Goal: Use online tool/utility: Utilize a website feature to perform a specific function

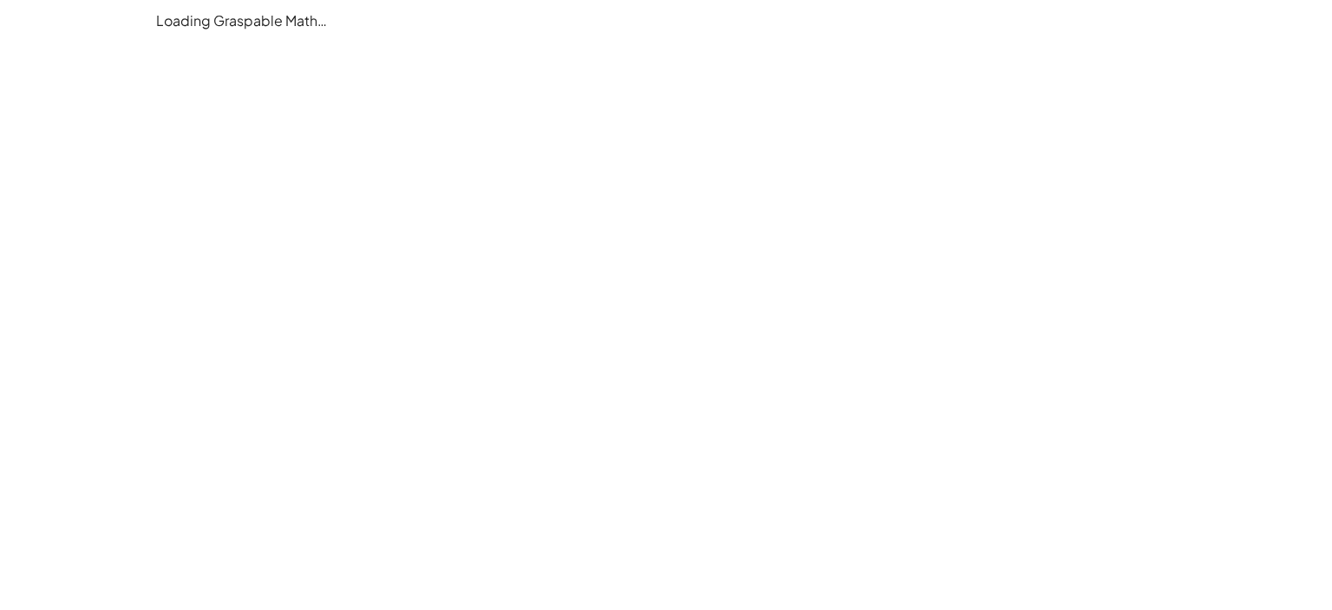
click at [638, 265] on main "Loading Graspable Math…" at bounding box center [666, 305] width 1332 height 610
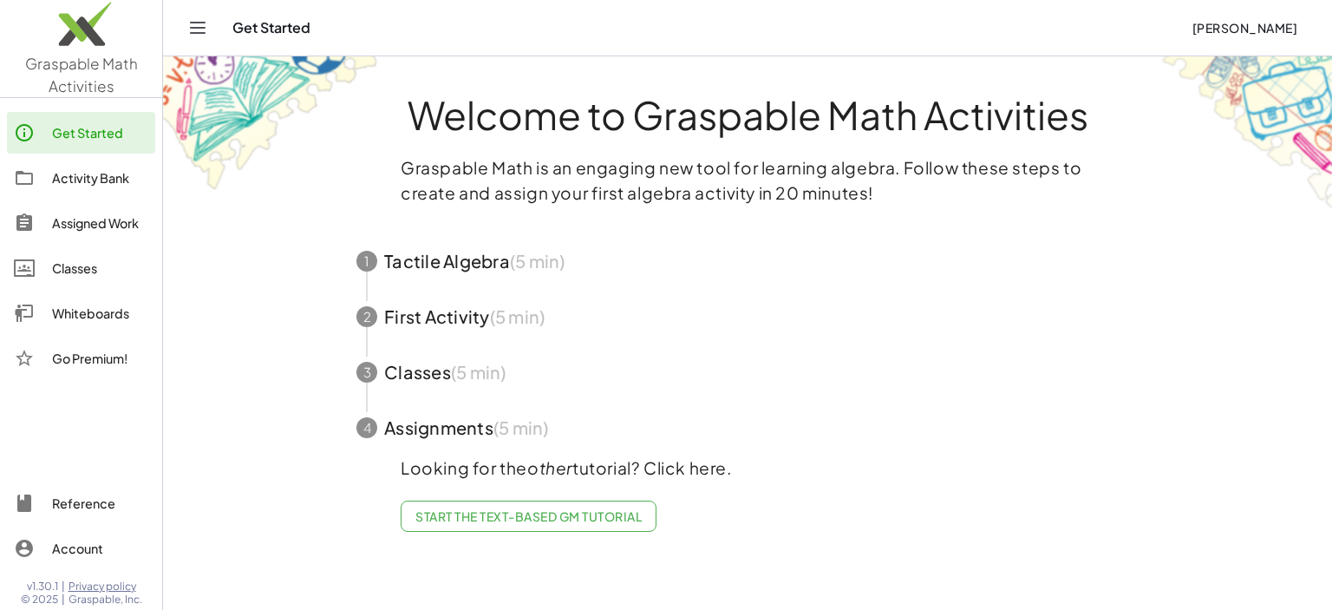
click at [74, 63] on img at bounding box center [81, 28] width 162 height 74
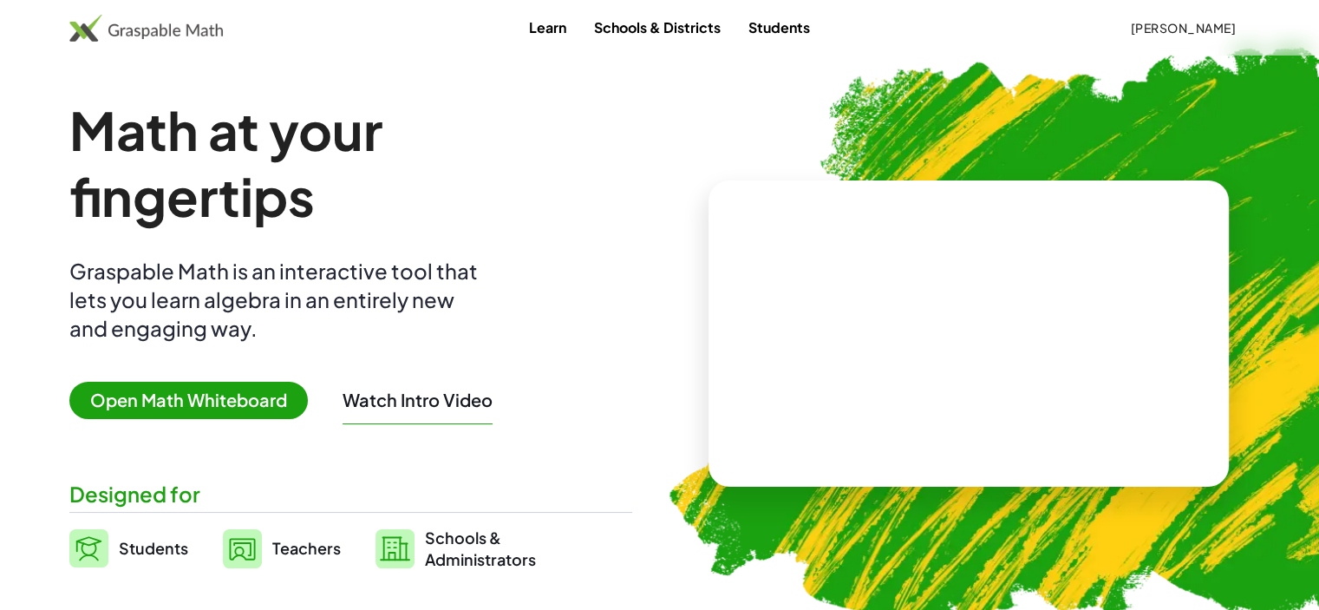
click at [140, 37] on img at bounding box center [146, 28] width 154 height 28
click at [186, 397] on span "Open Math Whiteboard" at bounding box center [188, 400] width 239 height 37
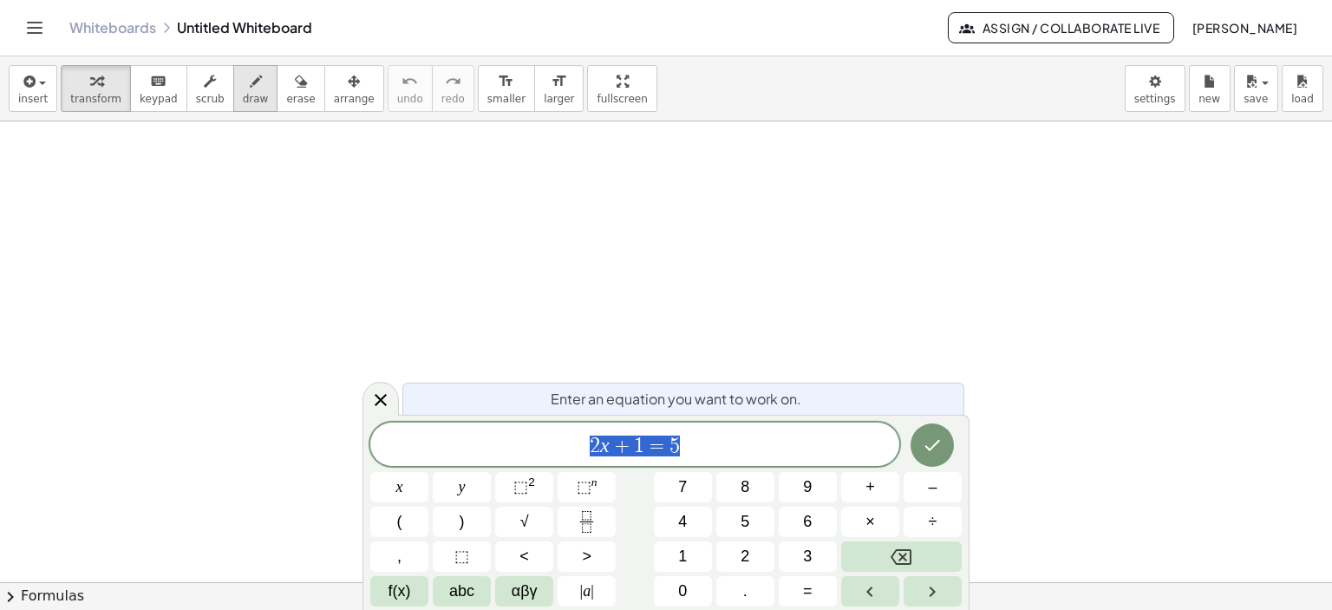
click at [250, 85] on icon "button" at bounding box center [256, 81] width 12 height 21
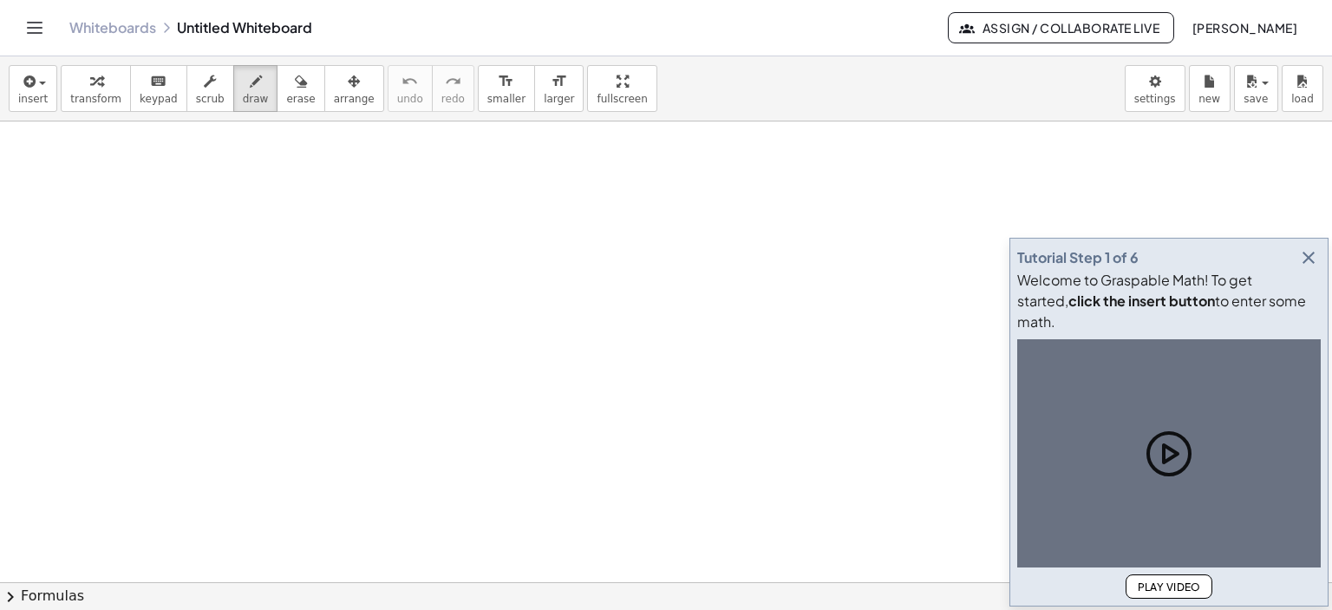
click at [319, 242] on div at bounding box center [666, 582] width 1332 height 923
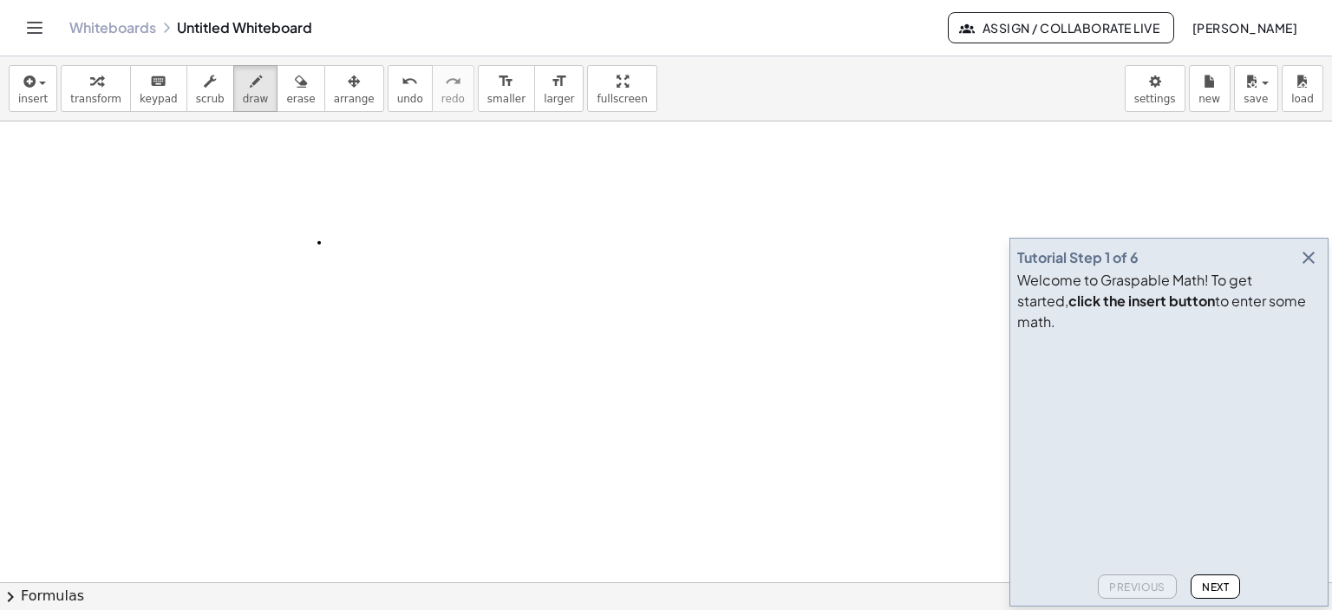
click at [1308, 268] on icon "button" at bounding box center [1309, 257] width 21 height 21
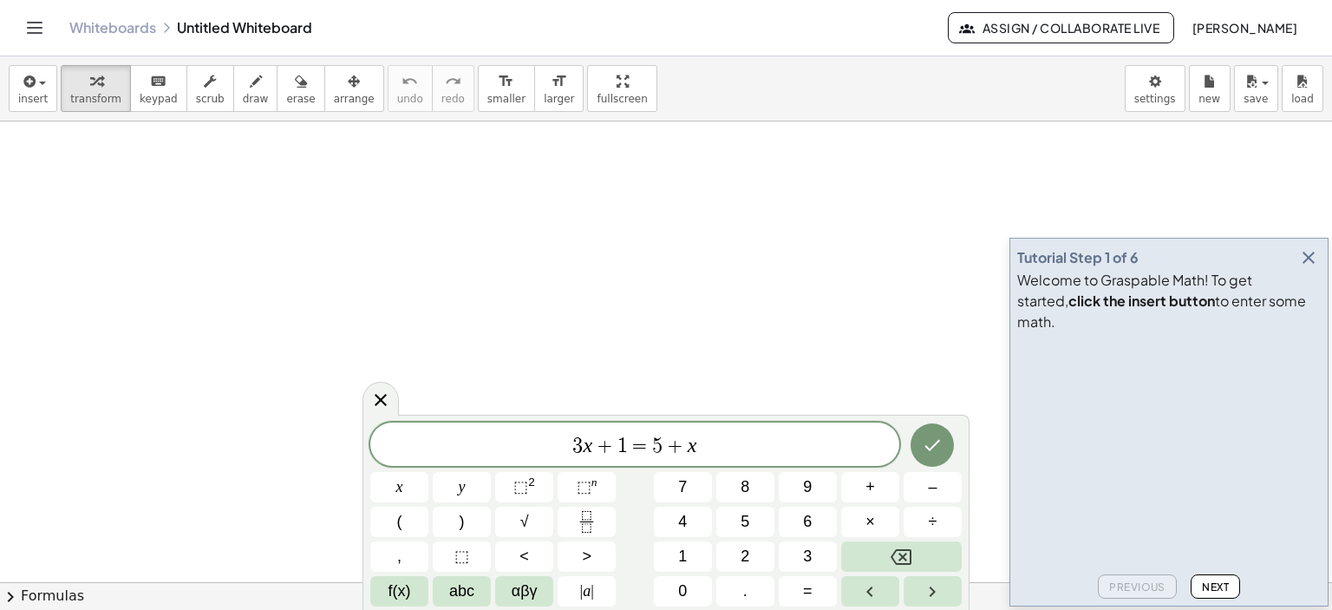
click at [250, 79] on icon "button" at bounding box center [256, 81] width 12 height 21
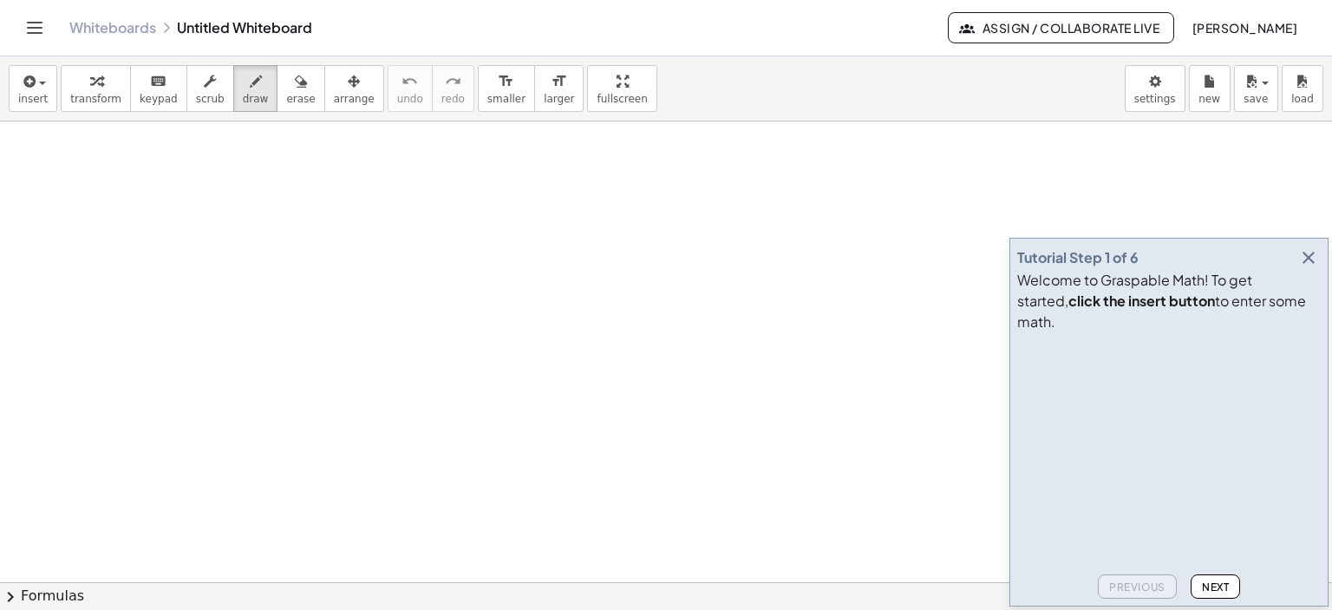
click at [1308, 268] on icon "button" at bounding box center [1309, 257] width 21 height 21
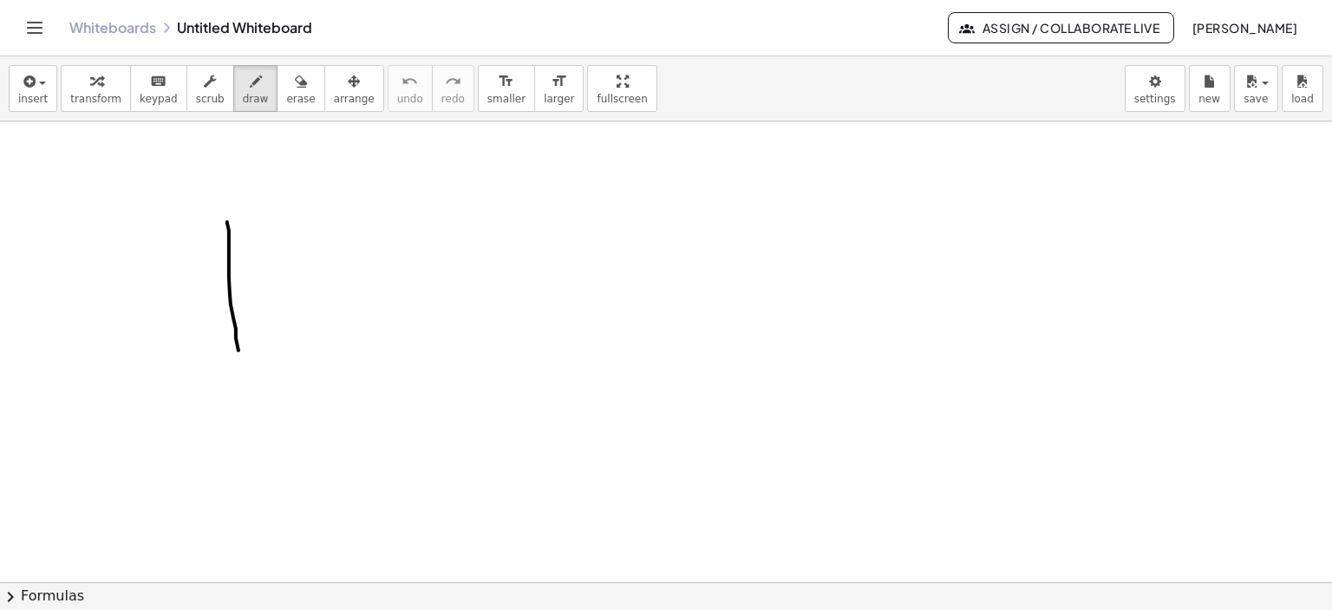
drag, startPoint x: 227, startPoint y: 221, endPoint x: 241, endPoint y: 359, distance: 138.6
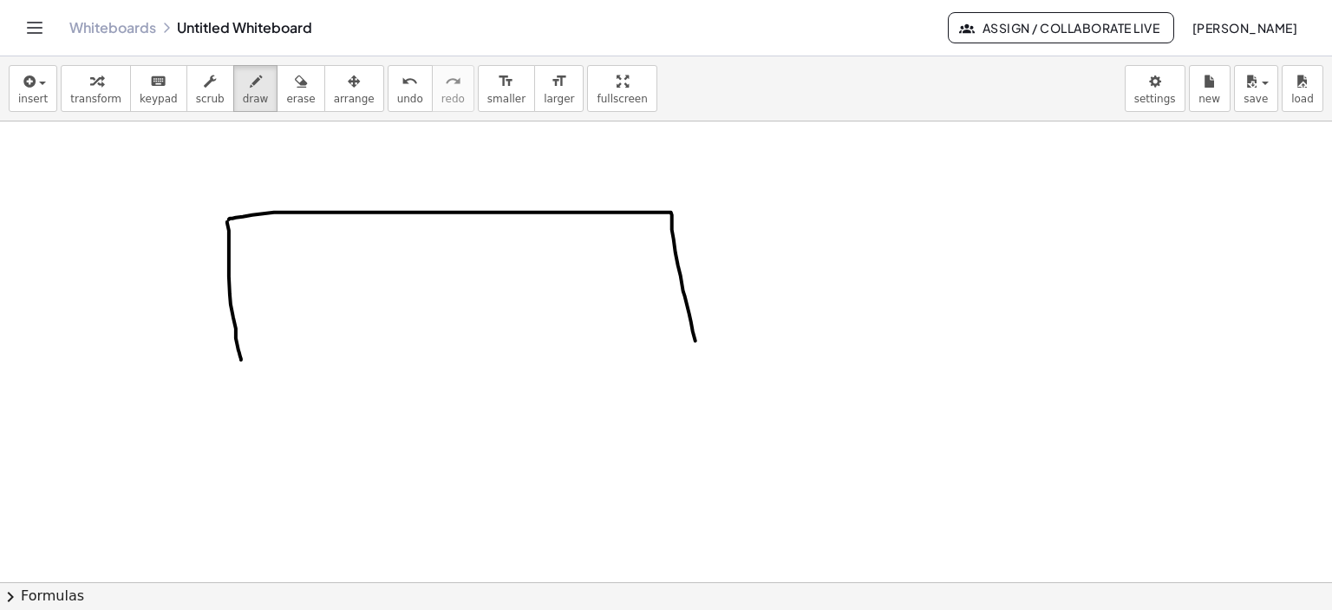
drag, startPoint x: 232, startPoint y: 218, endPoint x: 695, endPoint y: 368, distance: 486.1
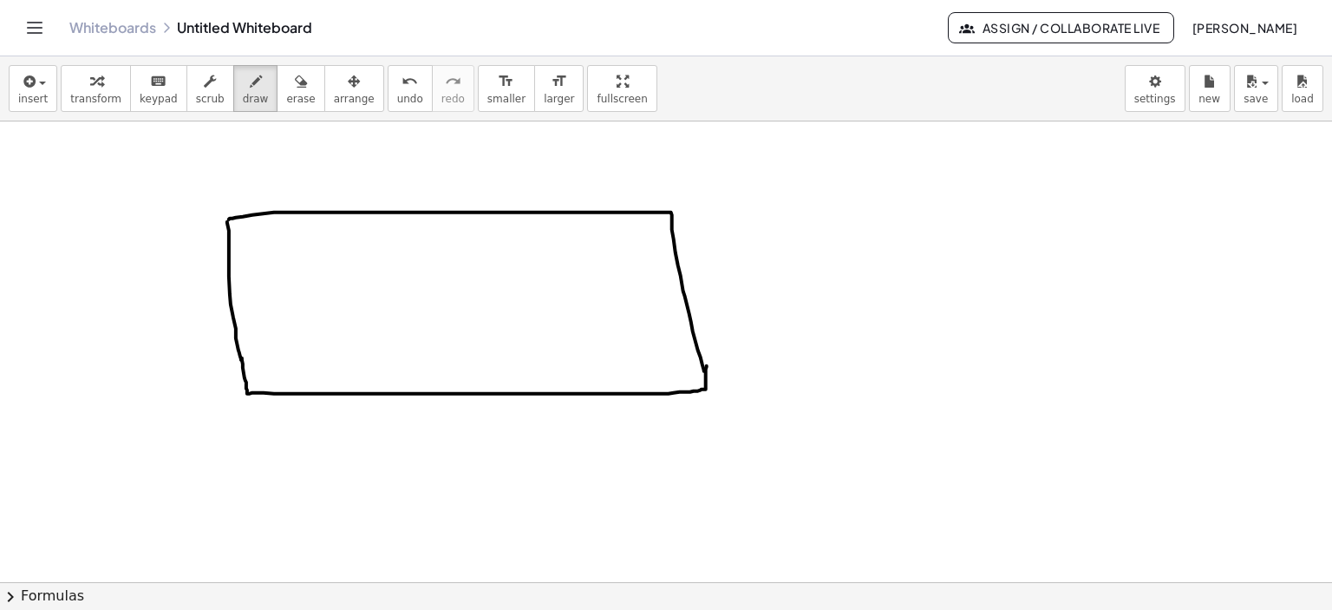
drag, startPoint x: 242, startPoint y: 357, endPoint x: 707, endPoint y: 365, distance: 465.0
drag, startPoint x: 861, startPoint y: 163, endPoint x: 870, endPoint y: 169, distance: 11.3
drag, startPoint x: 890, startPoint y: 162, endPoint x: 875, endPoint y: 197, distance: 37.7
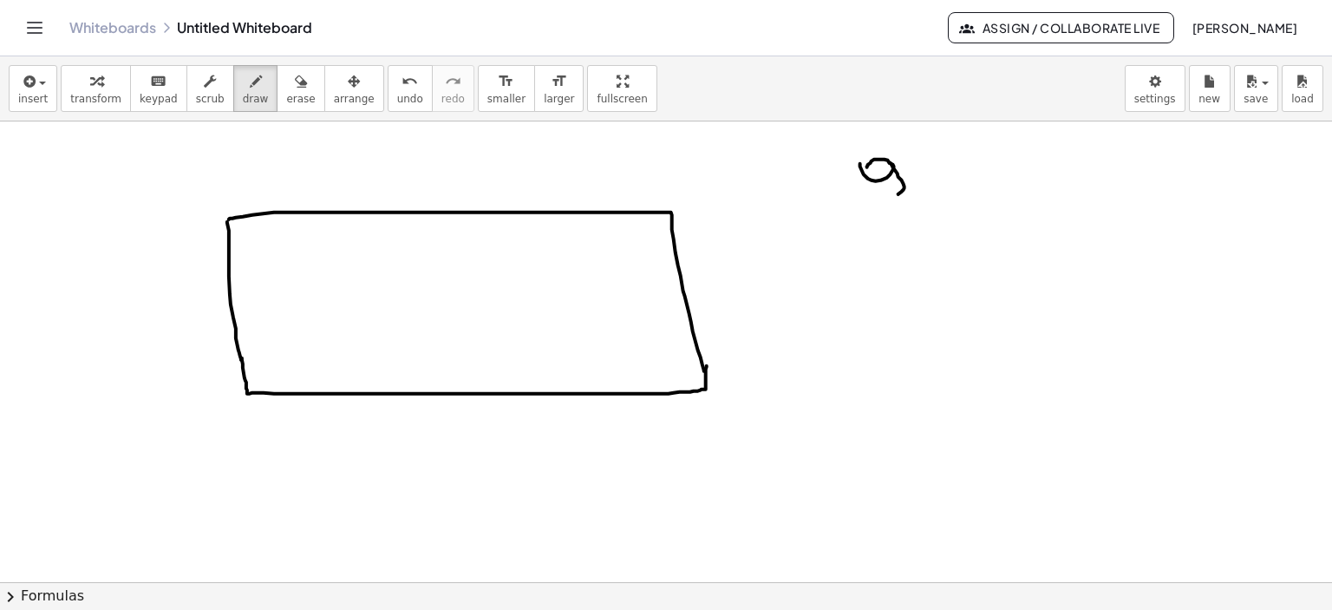
drag, startPoint x: 920, startPoint y: 183, endPoint x: 959, endPoint y: 195, distance: 41.7
drag, startPoint x: 1093, startPoint y: 187, endPoint x: 1106, endPoint y: 187, distance: 13.0
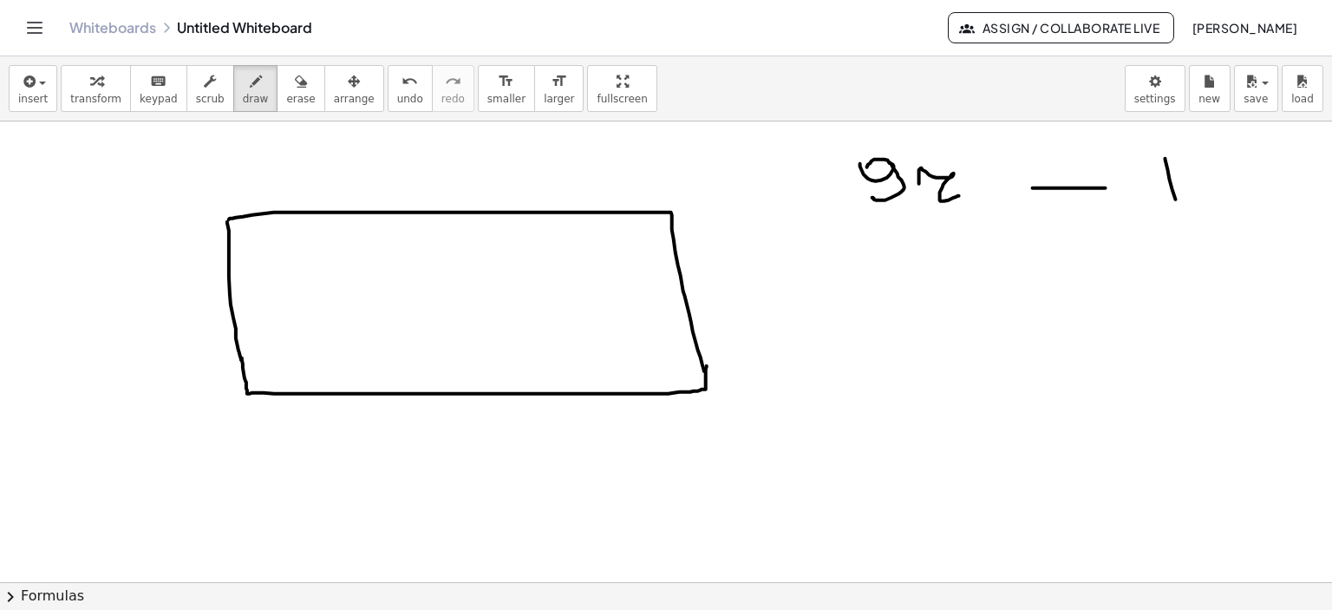
drag, startPoint x: 1145, startPoint y: 148, endPoint x: 1181, endPoint y: 161, distance: 38.7
drag, startPoint x: 1166, startPoint y: 218, endPoint x: 1199, endPoint y: 215, distance: 33.1
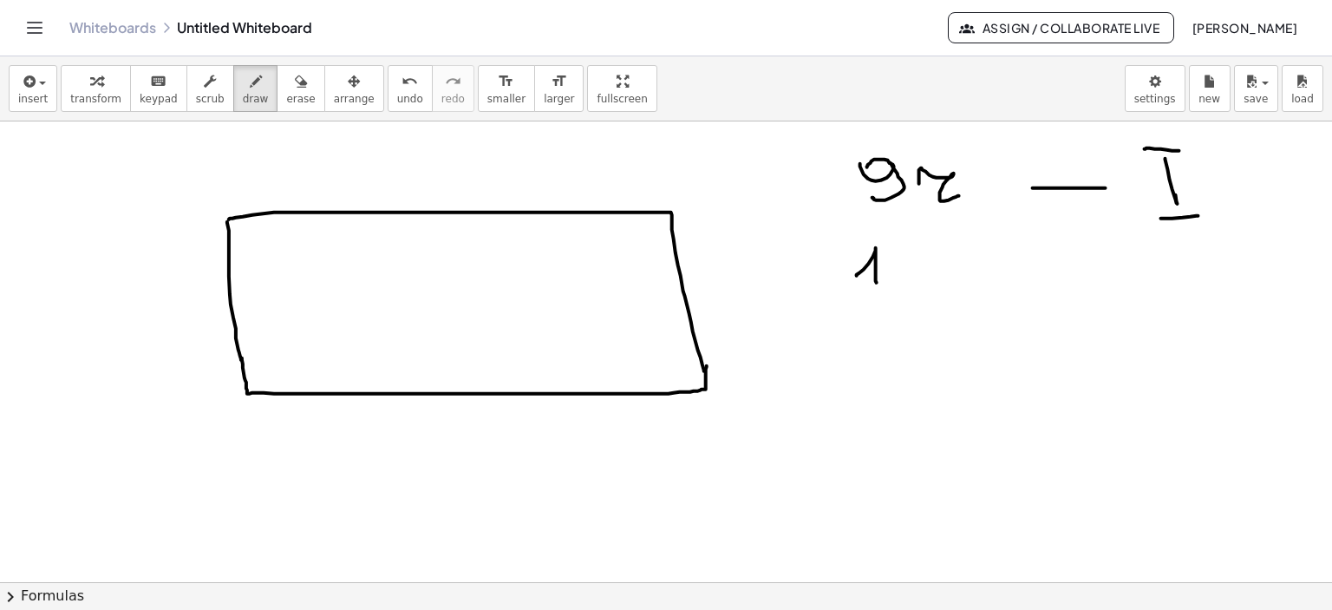
drag, startPoint x: 857, startPoint y: 275, endPoint x: 874, endPoint y: 294, distance: 25.8
drag, startPoint x: 854, startPoint y: 300, endPoint x: 907, endPoint y: 293, distance: 53.4
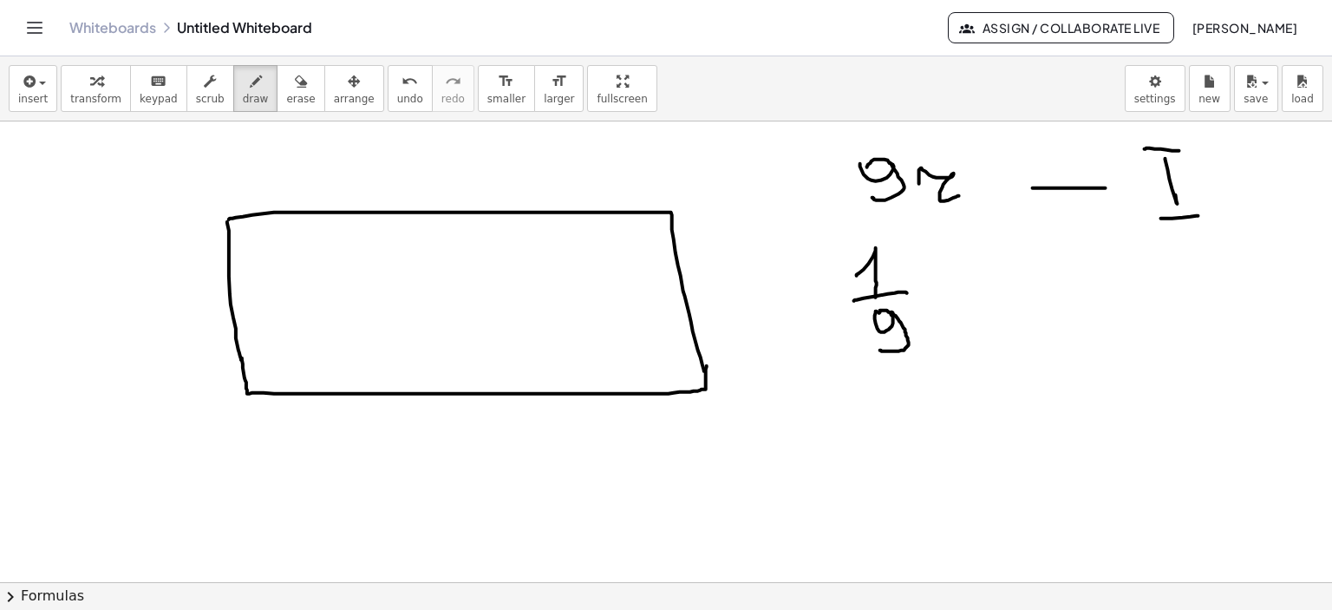
drag, startPoint x: 896, startPoint y: 315, endPoint x: 880, endPoint y: 350, distance: 38.0
drag, startPoint x: 239, startPoint y: 181, endPoint x: 258, endPoint y: 198, distance: 24.6
drag, startPoint x: 358, startPoint y: 226, endPoint x: 290, endPoint y: 308, distance: 106.5
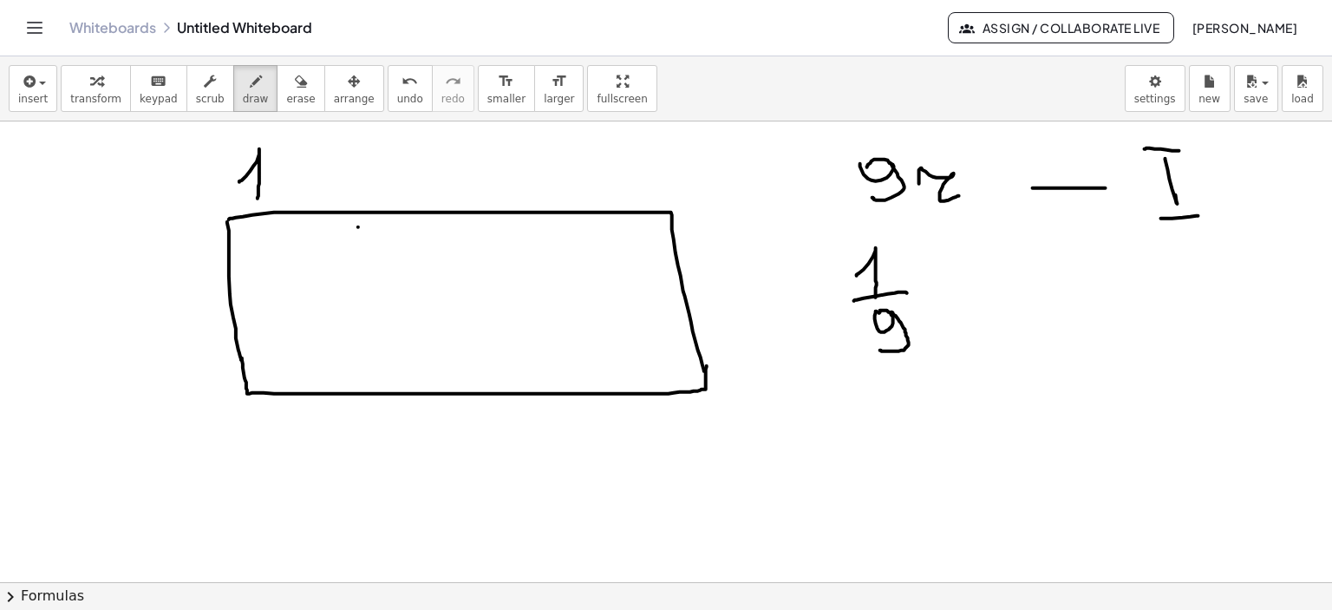
drag, startPoint x: 511, startPoint y: 228, endPoint x: 451, endPoint y: 311, distance: 102.6
drag, startPoint x: 572, startPoint y: 253, endPoint x: 491, endPoint y: 345, distance: 122.3
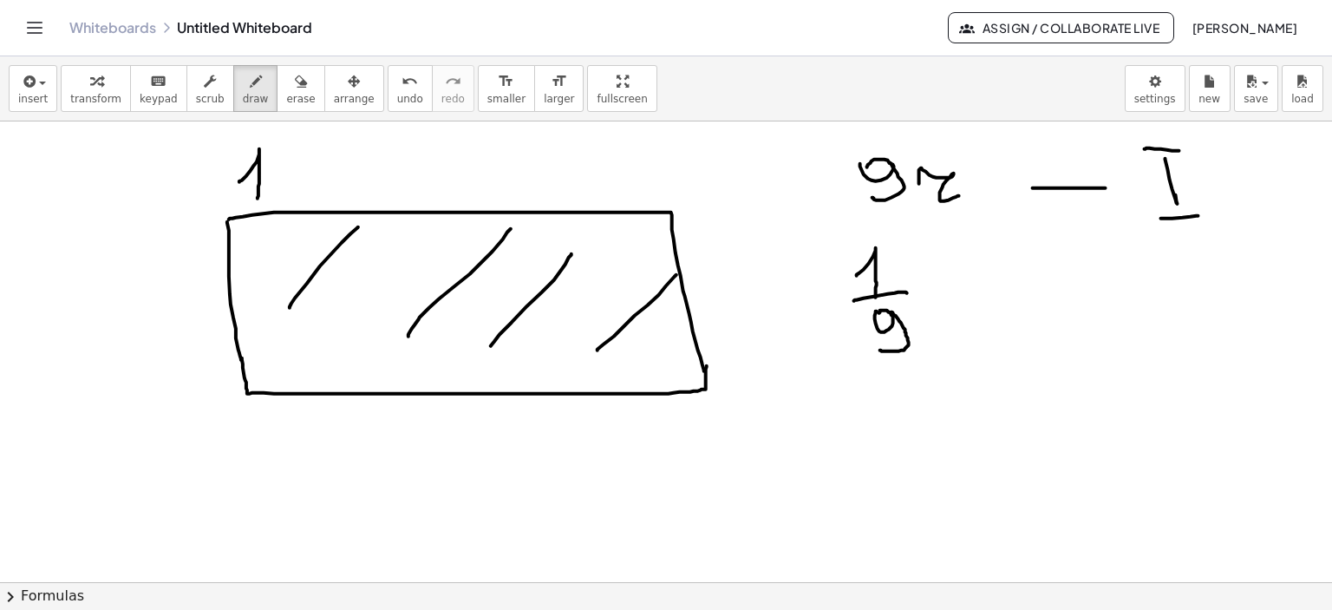
drag, startPoint x: 659, startPoint y: 294, endPoint x: 598, endPoint y: 350, distance: 82.9
drag, startPoint x: 700, startPoint y: 325, endPoint x: 659, endPoint y: 373, distance: 62.8
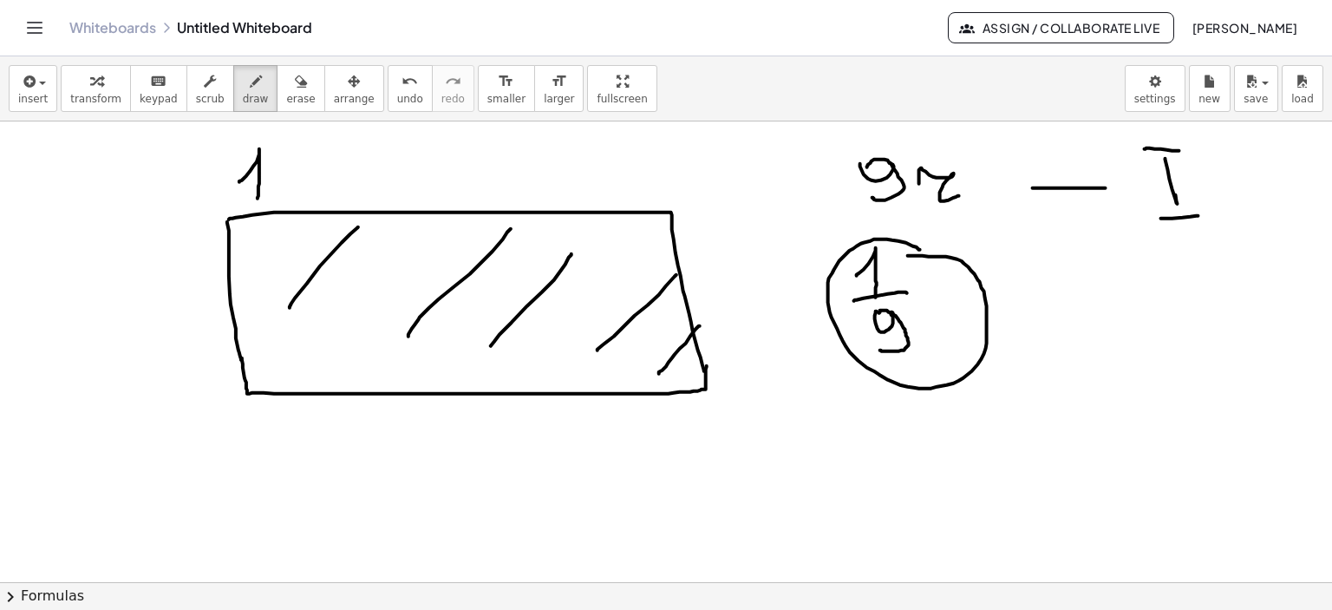
drag, startPoint x: 920, startPoint y: 249, endPoint x: 908, endPoint y: 255, distance: 13.6
drag, startPoint x: 1058, startPoint y: 259, endPoint x: 1067, endPoint y: 304, distance: 45.9
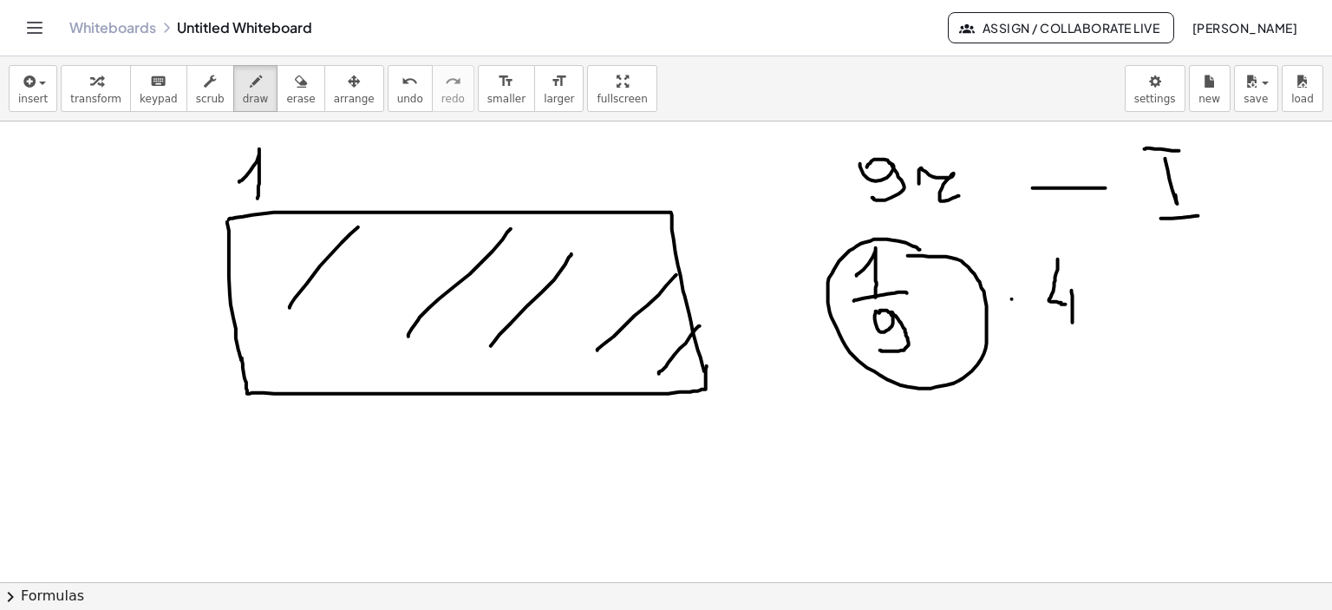
drag, startPoint x: 1072, startPoint y: 290, endPoint x: 1073, endPoint y: 322, distance: 32.1
drag, startPoint x: 1093, startPoint y: 301, endPoint x: 1131, endPoint y: 325, distance: 45.2
drag, startPoint x: 1135, startPoint y: 288, endPoint x: 1169, endPoint y: 285, distance: 34.8
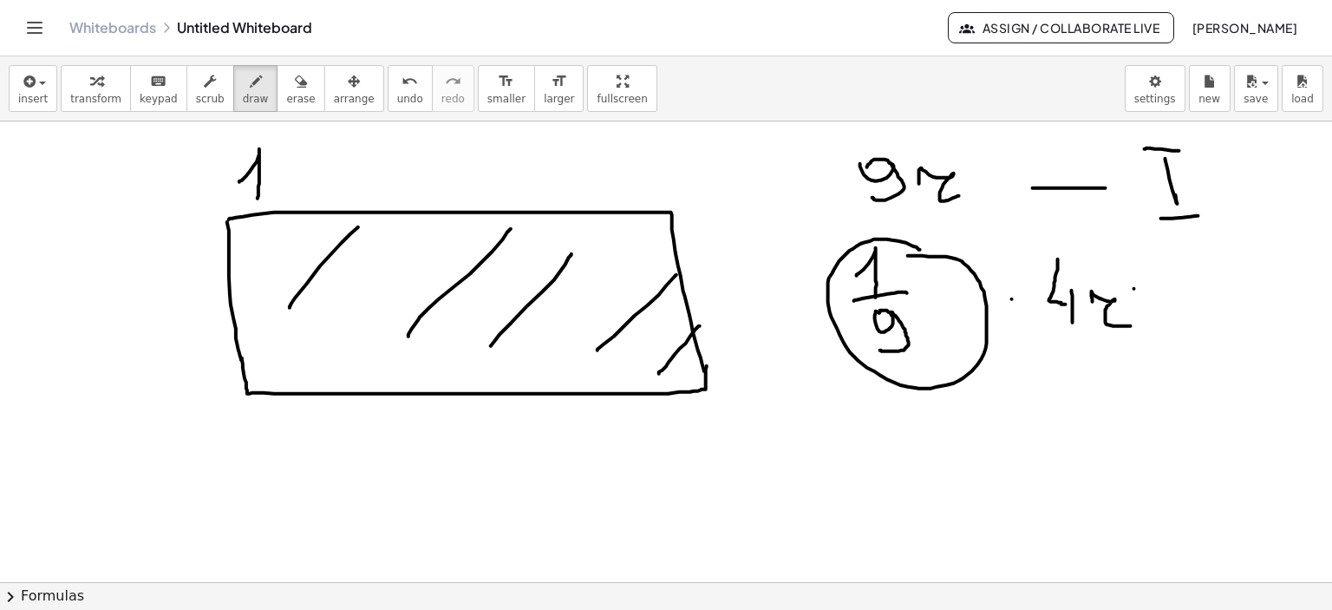
drag, startPoint x: 1139, startPoint y: 303, endPoint x: 1232, endPoint y: 259, distance: 102.5
drag, startPoint x: 1228, startPoint y: 250, endPoint x: 1250, endPoint y: 280, distance: 37.3
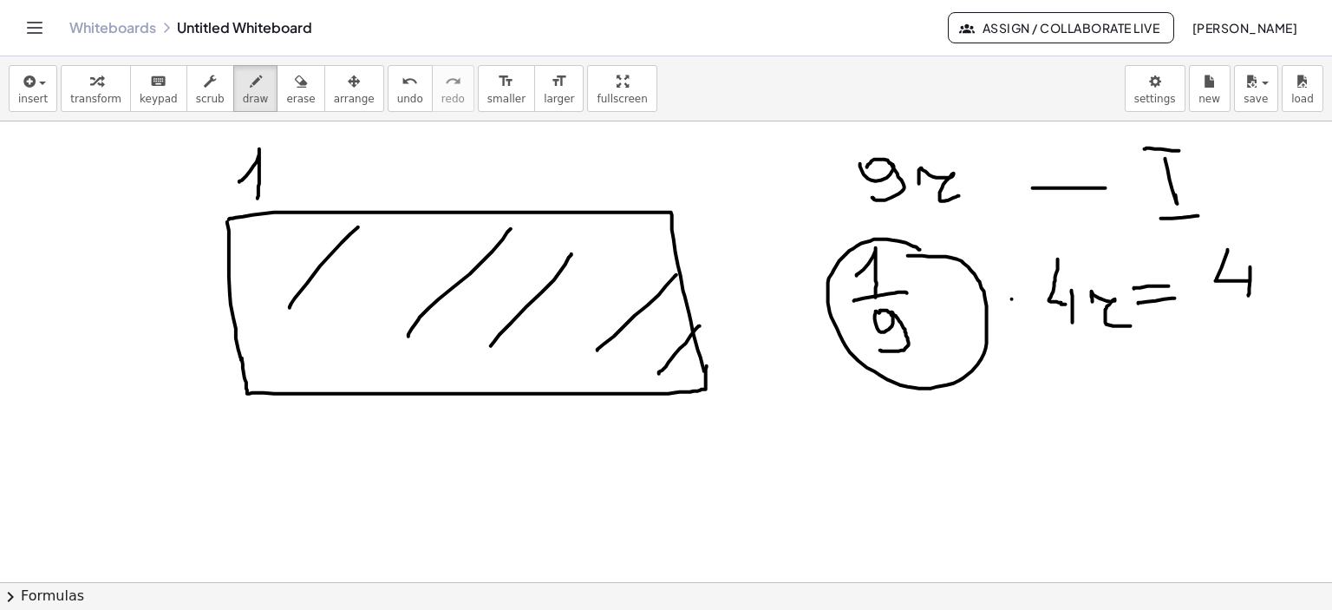
drag, startPoint x: 1251, startPoint y: 266, endPoint x: 1249, endPoint y: 295, distance: 28.7
drag, startPoint x: 1227, startPoint y: 301, endPoint x: 1271, endPoint y: 298, distance: 43.5
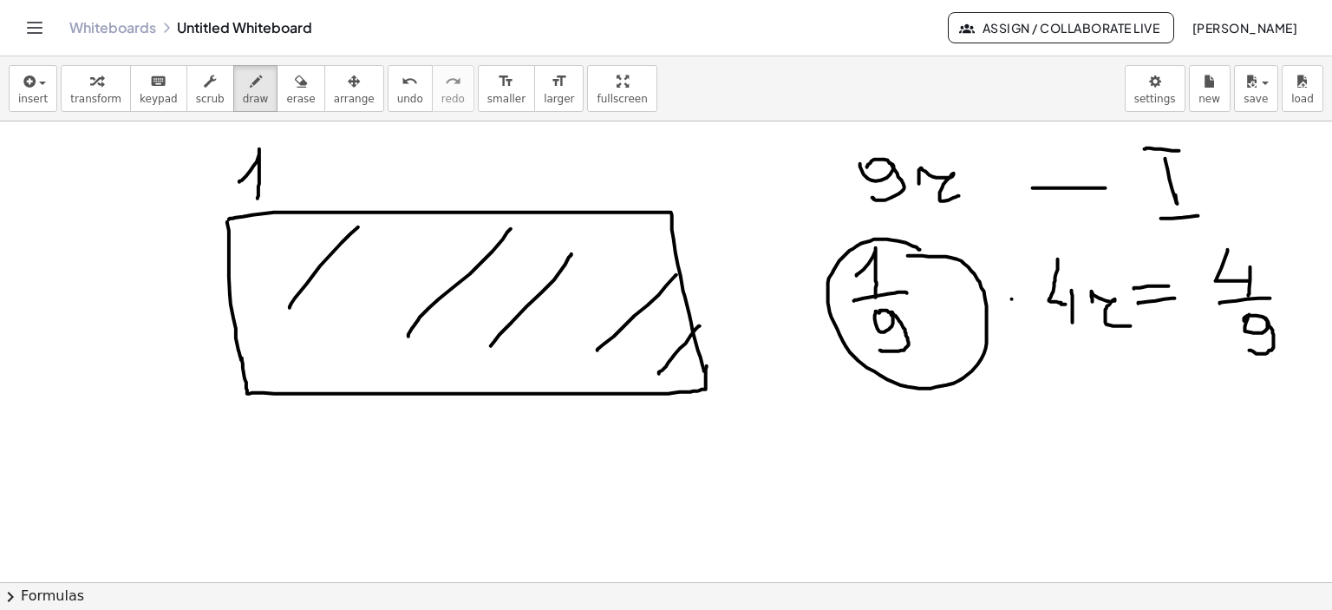
drag, startPoint x: 1266, startPoint y: 317, endPoint x: 1250, endPoint y: 350, distance: 36.1
drag, startPoint x: 906, startPoint y: 470, endPoint x: 918, endPoint y: 485, distance: 19.1
drag, startPoint x: 942, startPoint y: 446, endPoint x: 991, endPoint y: 464, distance: 52.7
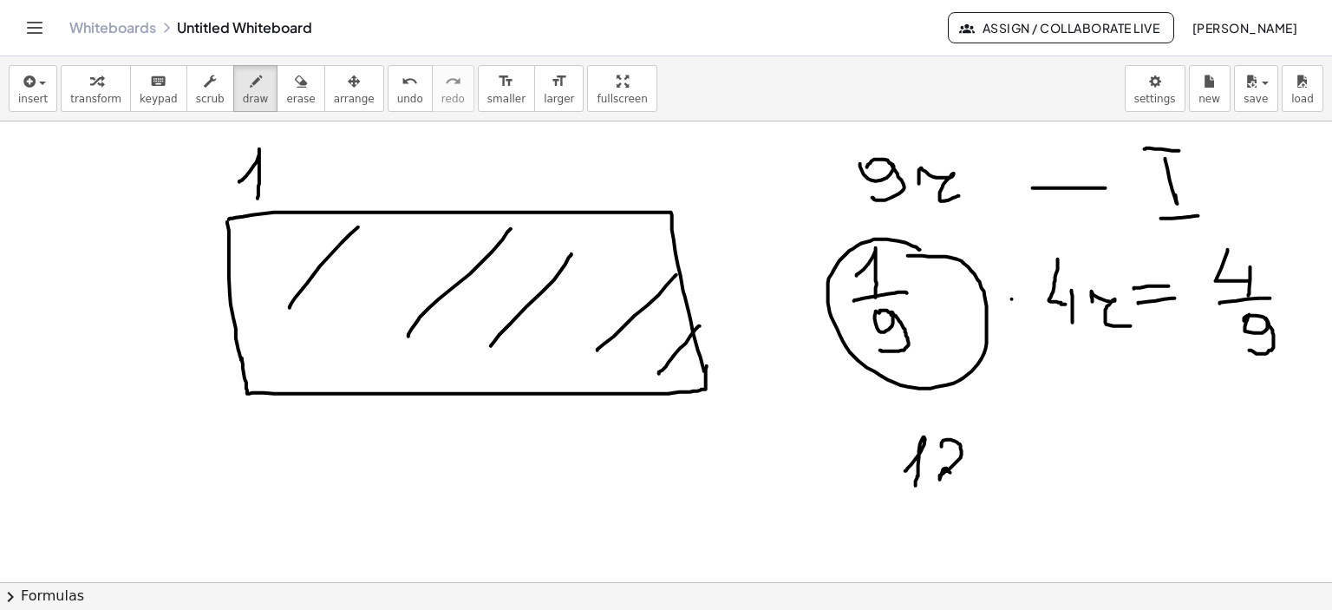
drag, startPoint x: 986, startPoint y: 457, endPoint x: 1013, endPoint y: 475, distance: 32.5
drag, startPoint x: 1078, startPoint y: 459, endPoint x: 1145, endPoint y: 456, distance: 66.8
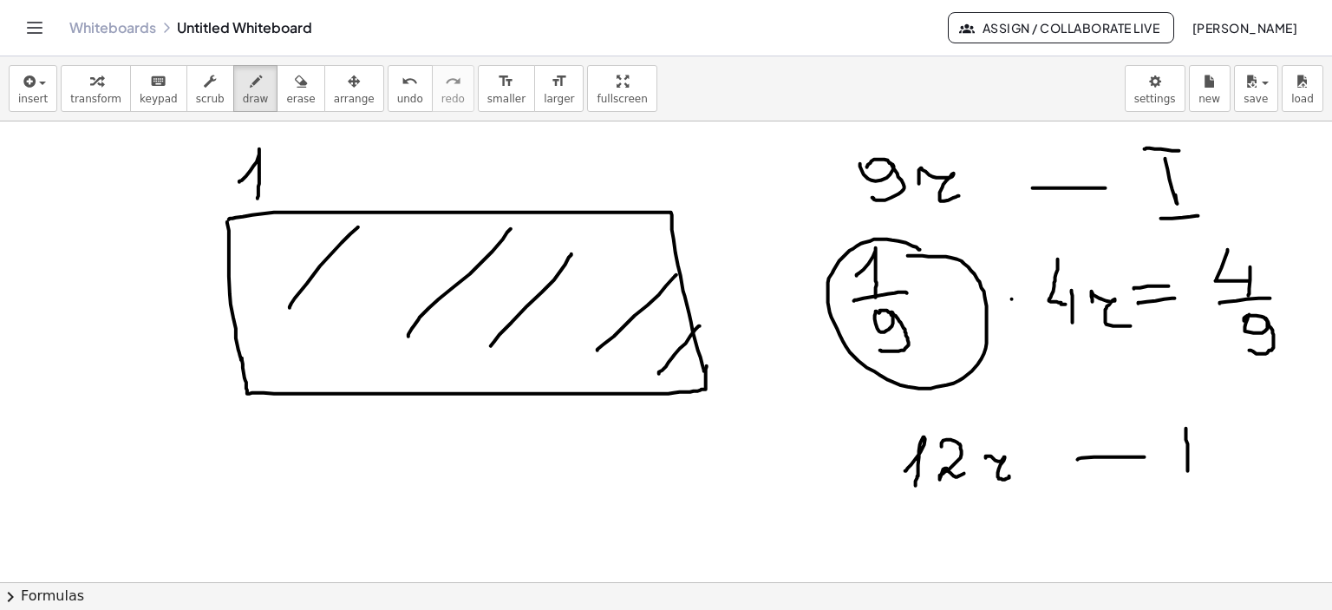
drag, startPoint x: 1187, startPoint y: 428, endPoint x: 1188, endPoint y: 470, distance: 42.5
drag, startPoint x: 1200, startPoint y: 425, endPoint x: 1196, endPoint y: 443, distance: 18.5
drag, startPoint x: 1174, startPoint y: 419, endPoint x: 1207, endPoint y: 416, distance: 33.9
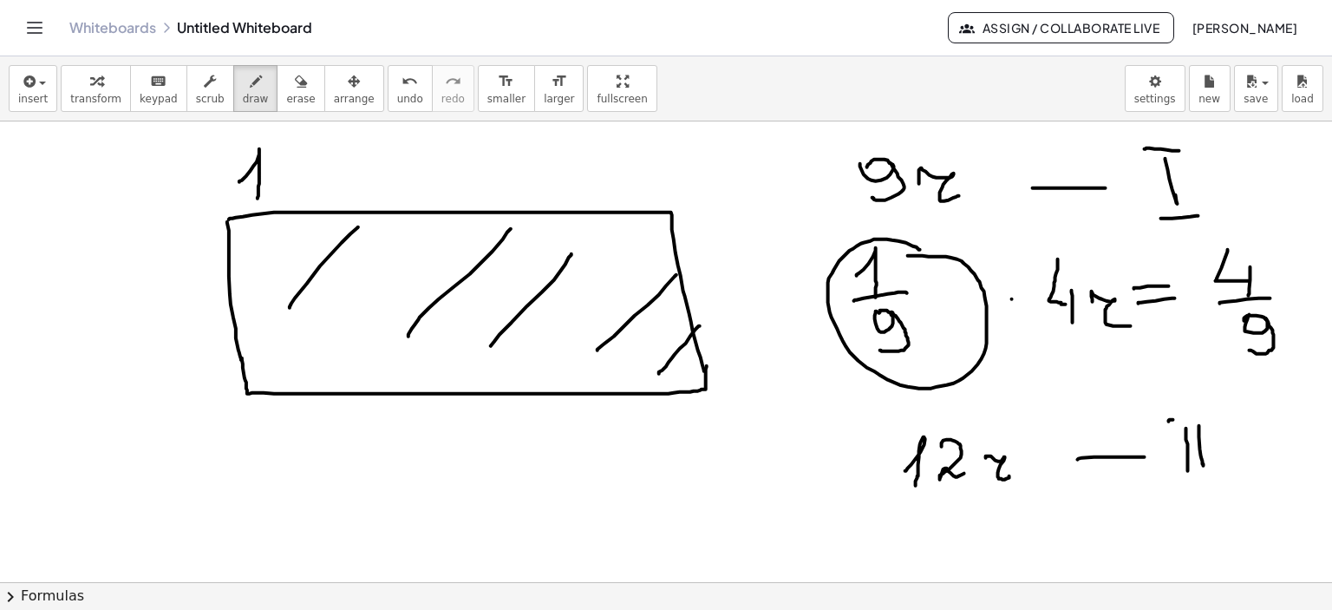
drag, startPoint x: 1182, startPoint y: 485, endPoint x: 1223, endPoint y: 478, distance: 41.4
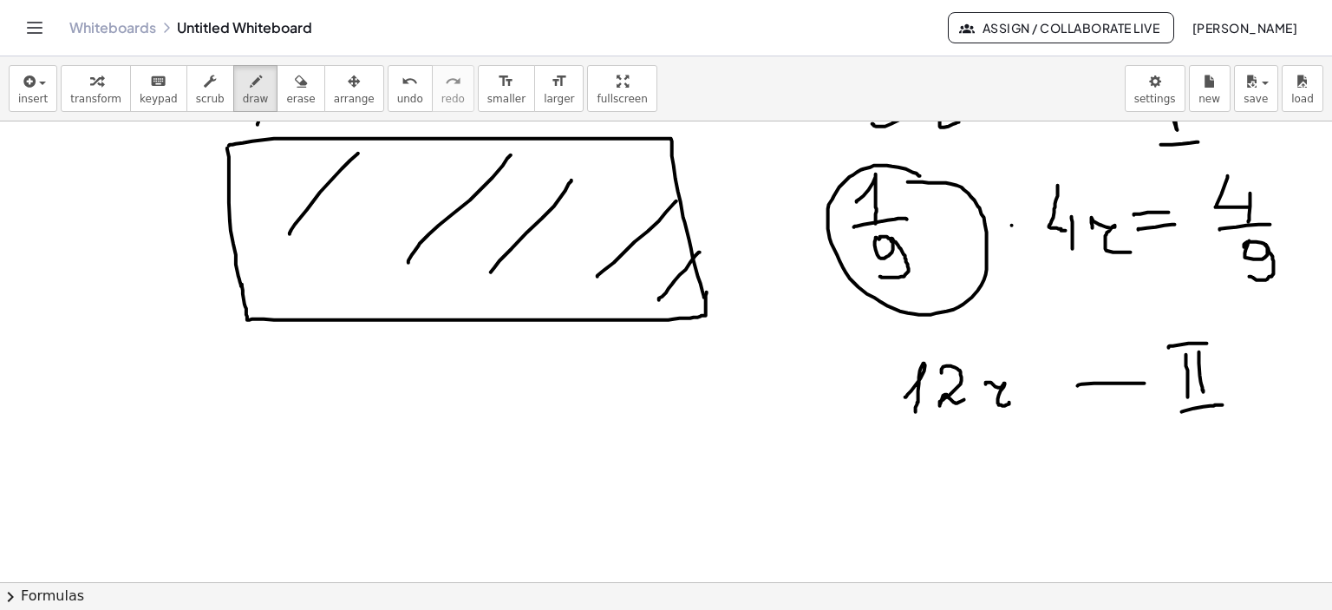
scroll to position [87, 0]
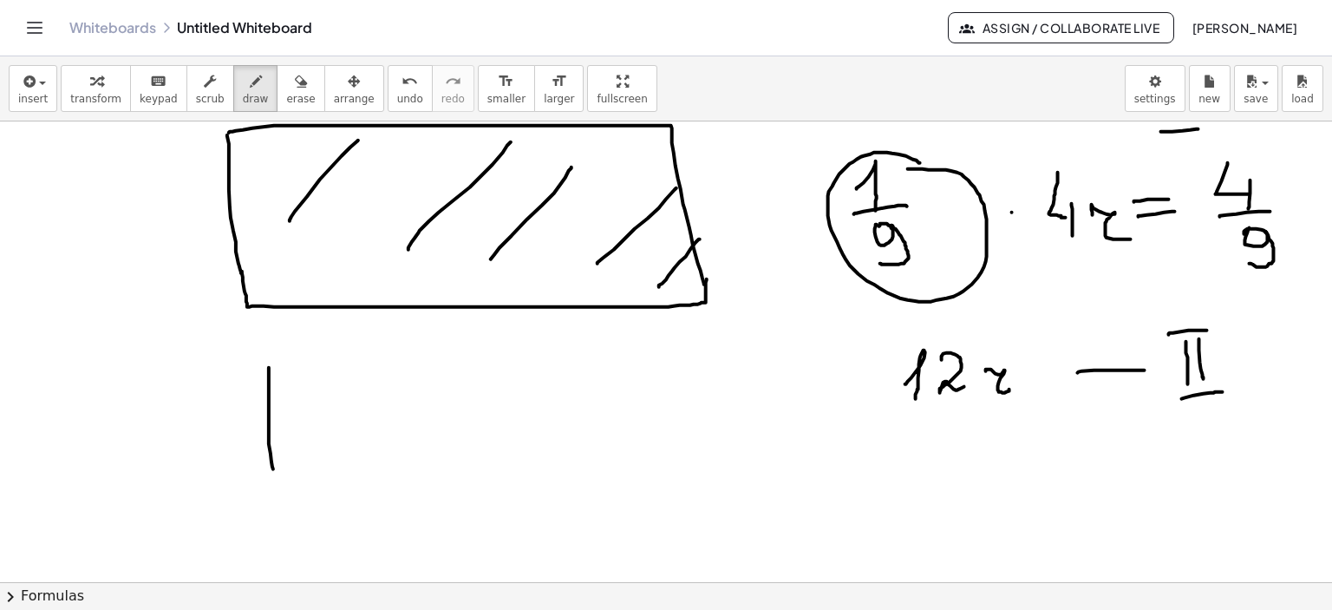
drag, startPoint x: 269, startPoint y: 367, endPoint x: 279, endPoint y: 457, distance: 90.8
click at [276, 482] on div at bounding box center [666, 553] width 1332 height 1036
drag, startPoint x: 269, startPoint y: 367, endPoint x: 746, endPoint y: 510, distance: 498.1
click at [746, 510] on div at bounding box center [666, 553] width 1332 height 1036
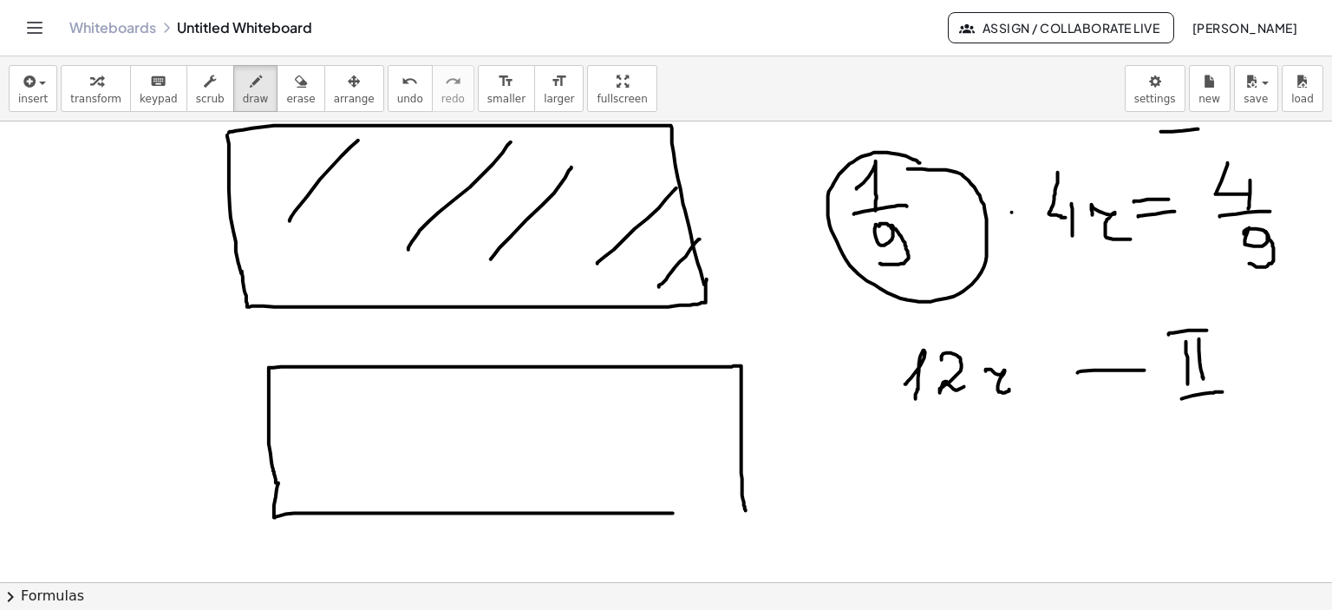
drag, startPoint x: 278, startPoint y: 482, endPoint x: 738, endPoint y: 513, distance: 460.8
click at [735, 513] on div at bounding box center [666, 553] width 1332 height 1036
drag, startPoint x: 971, startPoint y: 433, endPoint x: 962, endPoint y: 455, distance: 24.2
click at [962, 455] on div at bounding box center [666, 553] width 1332 height 1036
drag, startPoint x: 972, startPoint y: 422, endPoint x: 1000, endPoint y: 419, distance: 28.8
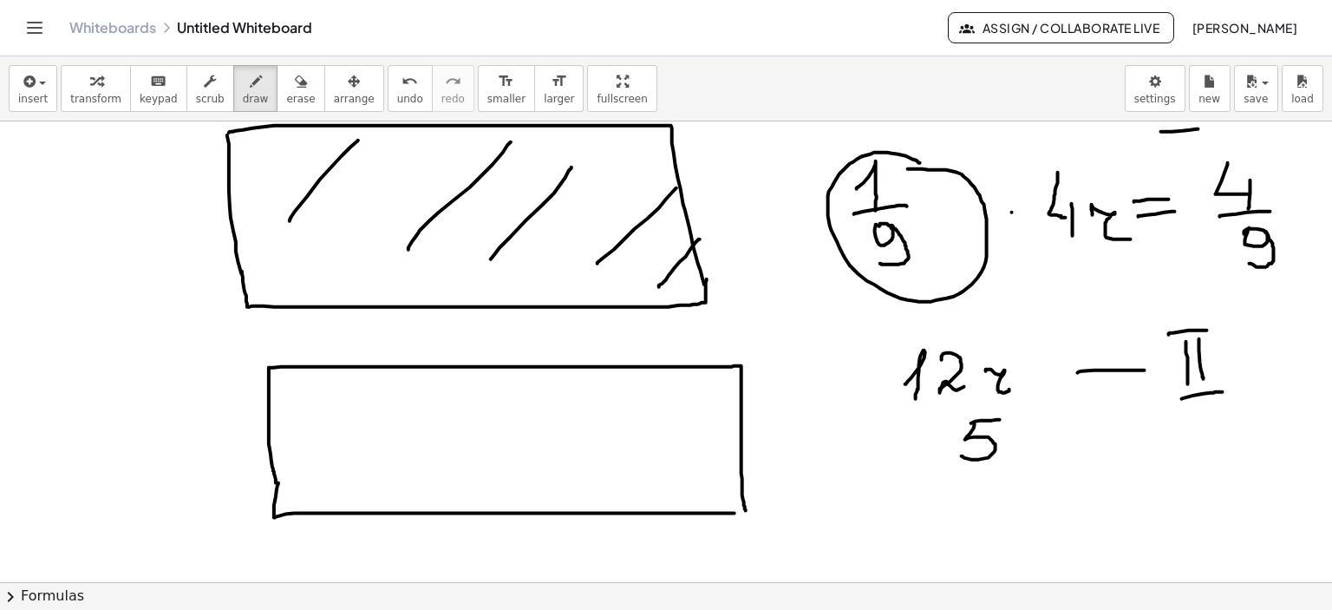
click at [1000, 419] on div at bounding box center [666, 553] width 1332 height 1036
drag, startPoint x: 939, startPoint y: 479, endPoint x: 1020, endPoint y: 474, distance: 80.8
click at [1020, 474] on div at bounding box center [666, 553] width 1332 height 1036
drag, startPoint x: 946, startPoint y: 519, endPoint x: 996, endPoint y: 504, distance: 52.4
click at [958, 533] on div at bounding box center [666, 553] width 1332 height 1036
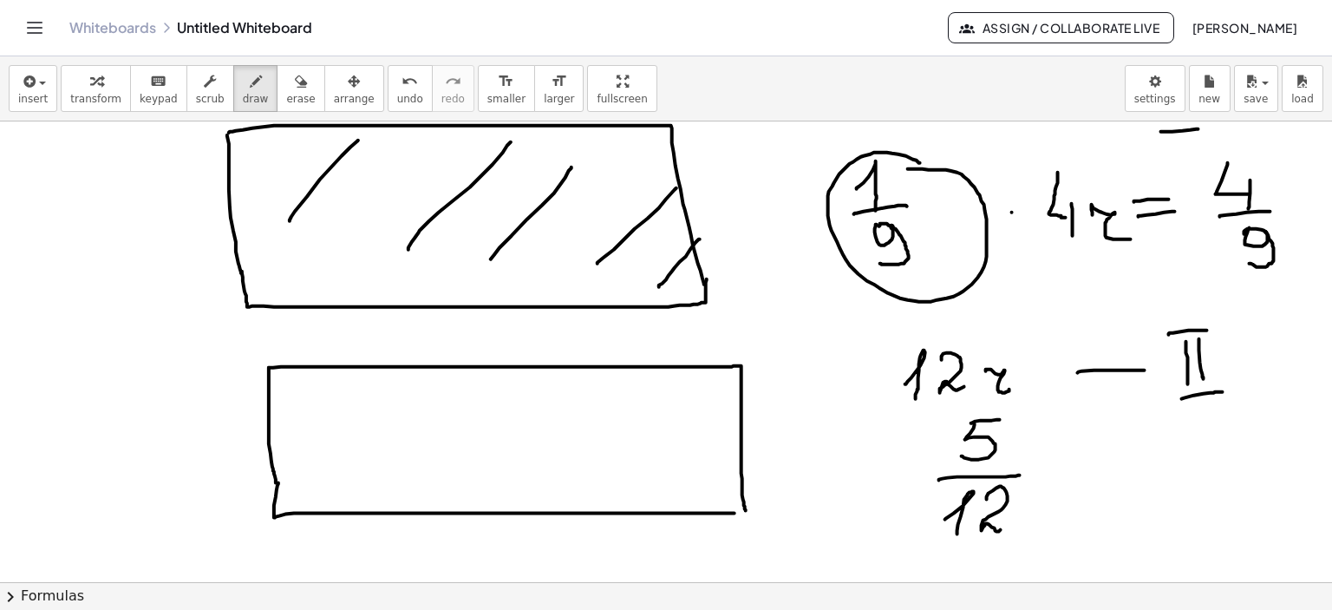
drag, startPoint x: 987, startPoint y: 499, endPoint x: 1061, endPoint y: 493, distance: 74.0
click at [1010, 524] on div at bounding box center [666, 553] width 1332 height 1036
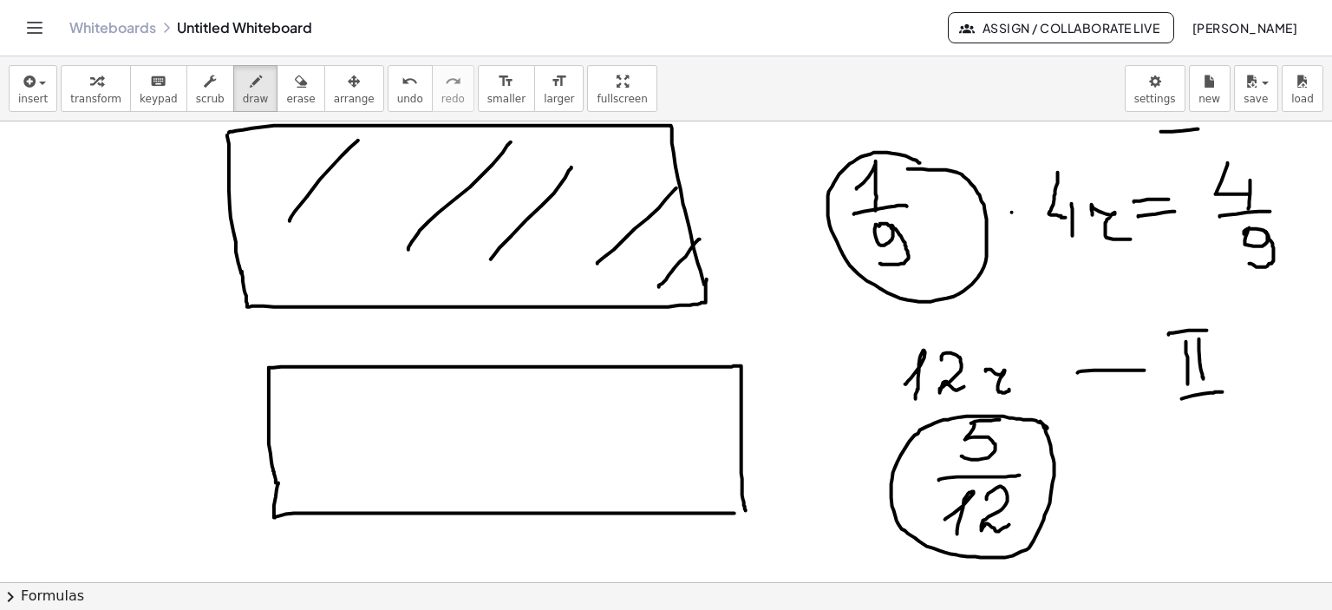
drag, startPoint x: 1048, startPoint y: 428, endPoint x: 1041, endPoint y: 421, distance: 9.8
click at [1041, 421] on div at bounding box center [666, 553] width 1332 height 1036
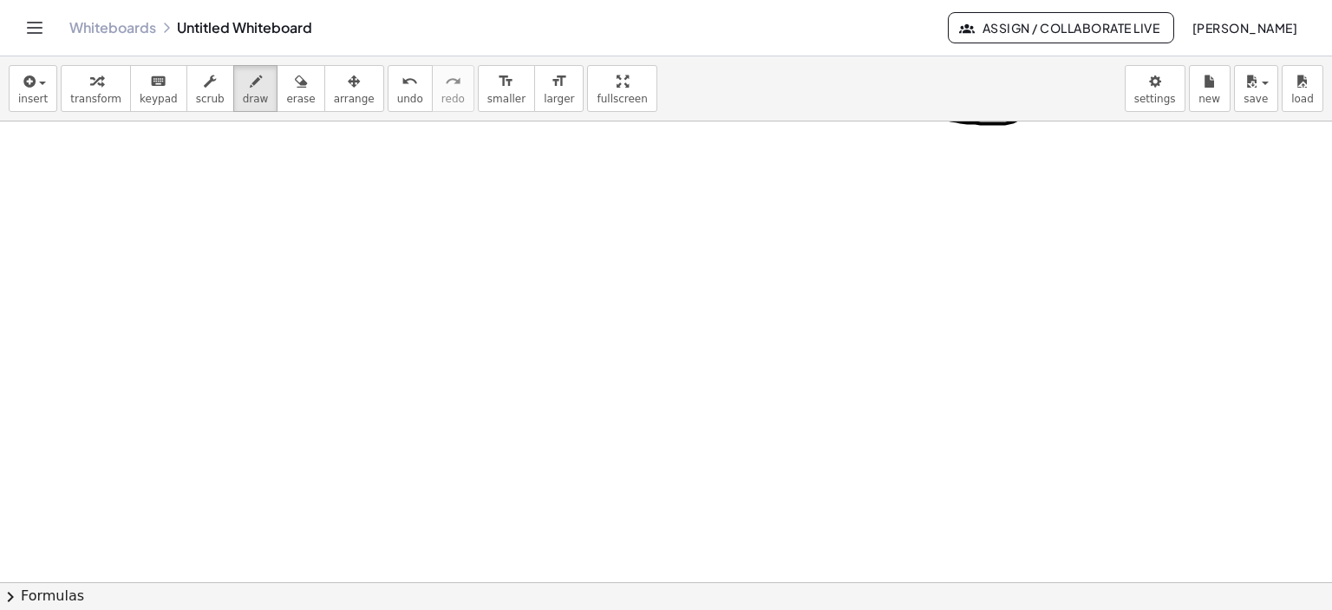
scroll to position [573, 0]
drag, startPoint x: 196, startPoint y: 188, endPoint x: 207, endPoint y: 203, distance: 18.6
click at [200, 209] on div at bounding box center [666, 240] width 1332 height 1384
drag, startPoint x: 228, startPoint y: 168, endPoint x: 239, endPoint y: 182, distance: 17.9
click at [224, 173] on div at bounding box center [666, 240] width 1332 height 1384
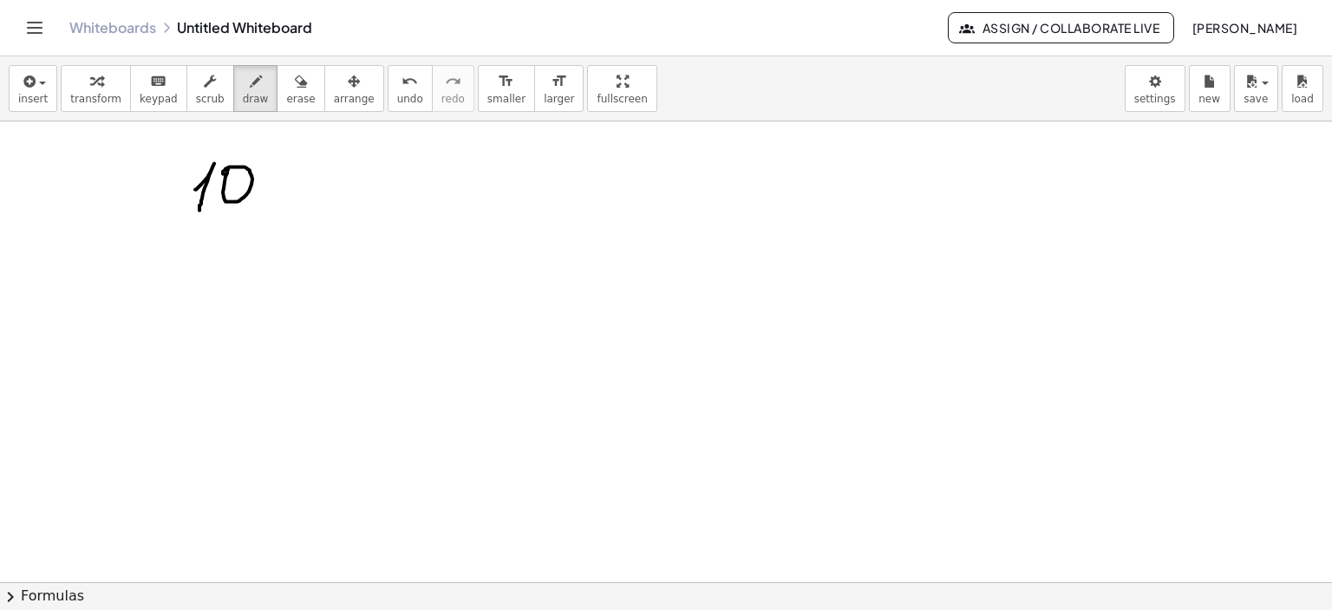
click at [267, 180] on div at bounding box center [666, 240] width 1332 height 1384
drag, startPoint x: 309, startPoint y: 158, endPoint x: 309, endPoint y: 186, distance: 27.8
click at [309, 186] on div at bounding box center [666, 240] width 1332 height 1384
drag, startPoint x: 291, startPoint y: 203, endPoint x: 349, endPoint y: 204, distance: 58.1
click at [349, 204] on div at bounding box center [666, 240] width 1332 height 1384
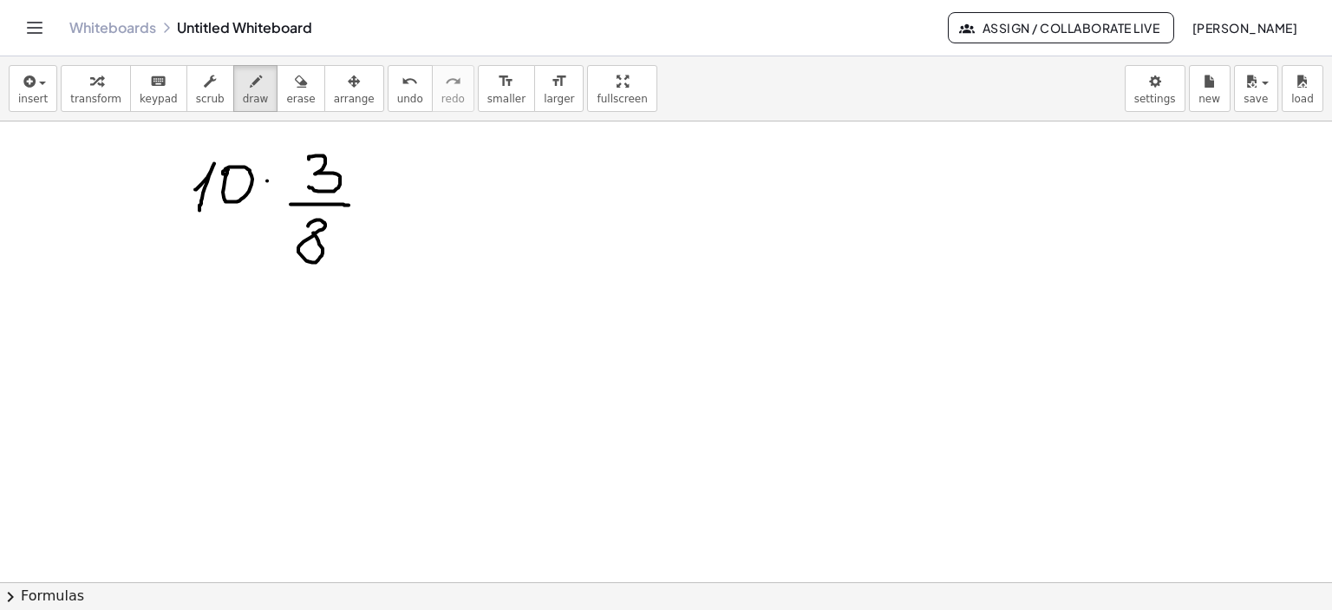
drag, startPoint x: 308, startPoint y: 225, endPoint x: 338, endPoint y: 213, distance: 32.7
click at [309, 221] on div at bounding box center [666, 240] width 1332 height 1384
drag, startPoint x: 375, startPoint y: 197, endPoint x: 402, endPoint y: 208, distance: 30.0
click at [415, 197] on div at bounding box center [666, 240] width 1332 height 1384
drag, startPoint x: 374, startPoint y: 219, endPoint x: 447, endPoint y: 221, distance: 72.9
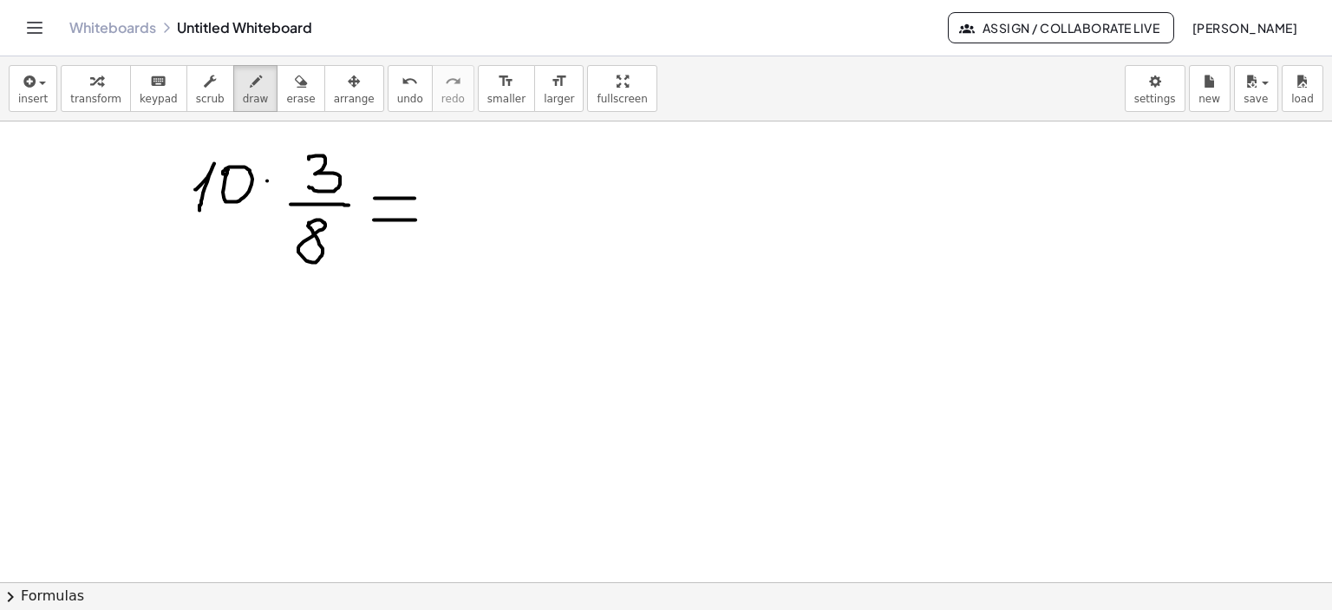
click at [416, 219] on div at bounding box center [666, 240] width 1332 height 1384
drag, startPoint x: 466, startPoint y: 185, endPoint x: 475, endPoint y: 200, distance: 18.3
click at [475, 200] on div at bounding box center [666, 240] width 1332 height 1384
drag, startPoint x: 520, startPoint y: 159, endPoint x: 500, endPoint y: 193, distance: 40.5
click at [500, 193] on div at bounding box center [666, 240] width 1332 height 1384
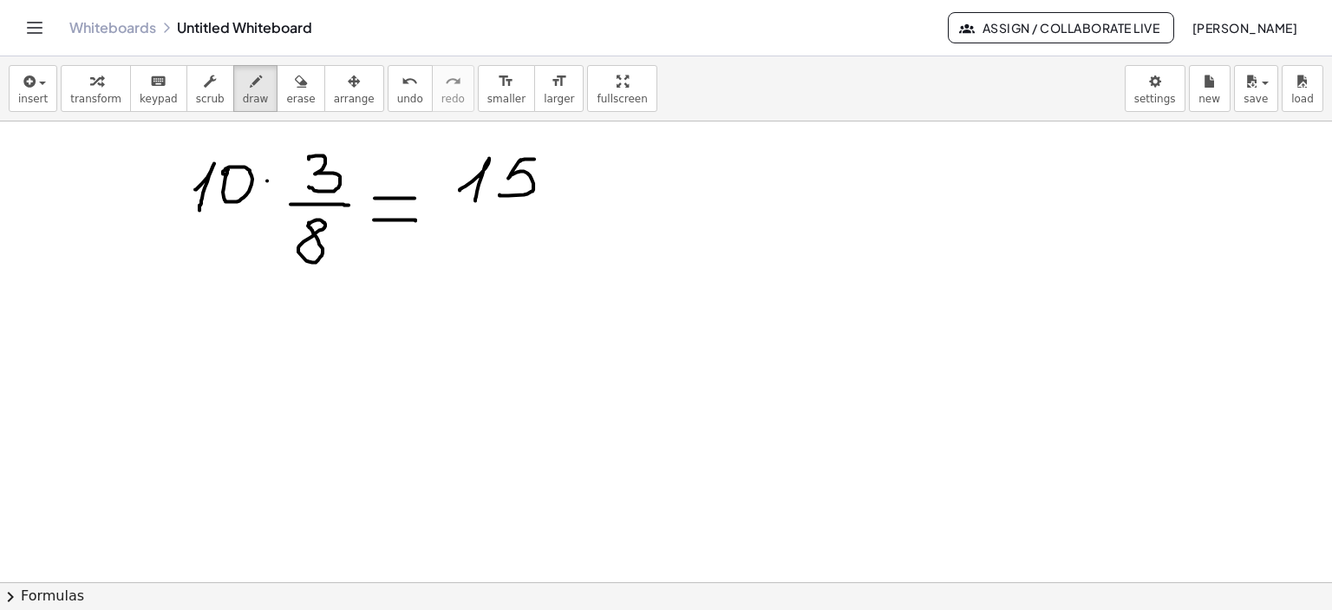
drag, startPoint x: 520, startPoint y: 160, endPoint x: 541, endPoint y: 158, distance: 20.9
click at [541, 158] on div at bounding box center [666, 240] width 1332 height 1384
drag, startPoint x: 459, startPoint y: 212, endPoint x: 543, endPoint y: 209, distance: 84.2
click at [543, 209] on div at bounding box center [666, 240] width 1332 height 1384
drag, startPoint x: 489, startPoint y: 223, endPoint x: 500, endPoint y: 252, distance: 31.3
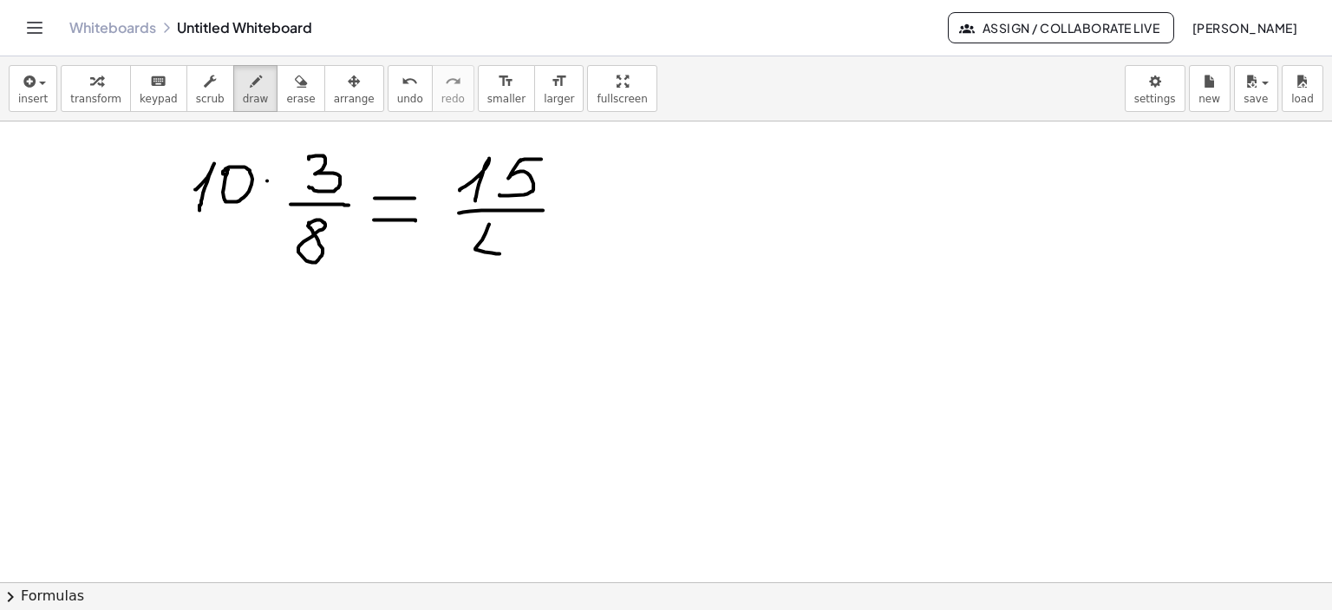
click at [500, 252] on div at bounding box center [666, 240] width 1332 height 1384
drag, startPoint x: 503, startPoint y: 240, endPoint x: 600, endPoint y: 233, distance: 97.4
click at [497, 273] on div at bounding box center [666, 240] width 1332 height 1384
drag, startPoint x: 580, startPoint y: 206, endPoint x: 617, endPoint y: 207, distance: 36.4
click at [617, 207] on div at bounding box center [666, 240] width 1332 height 1384
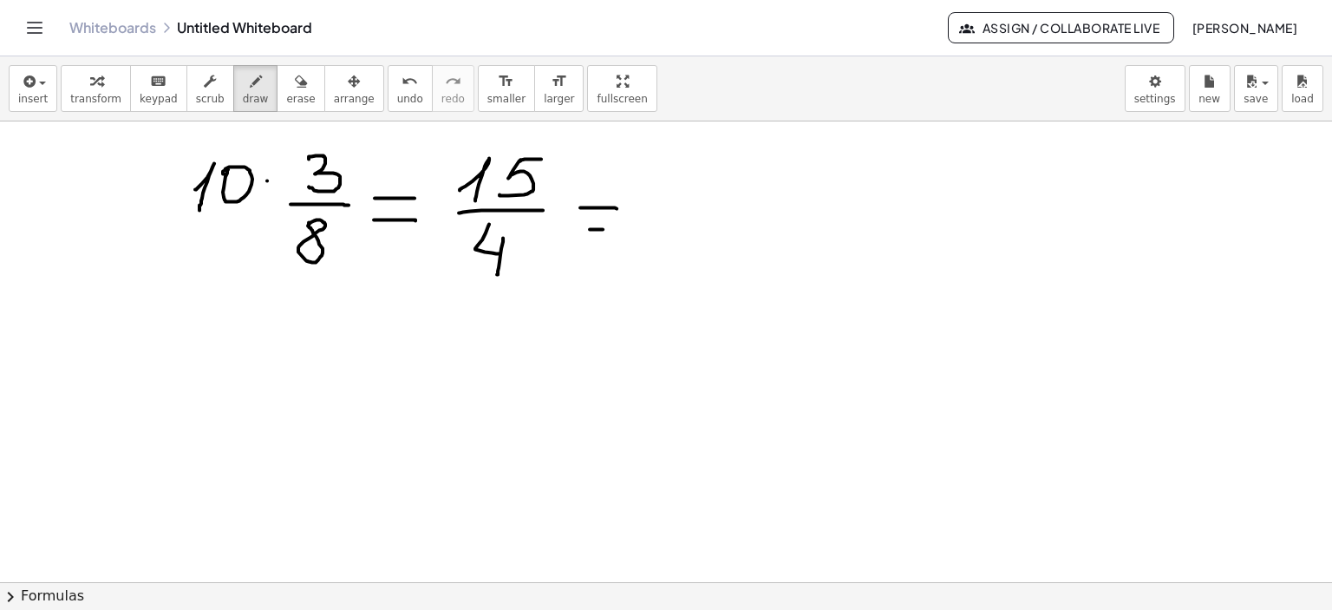
drag, startPoint x: 590, startPoint y: 228, endPoint x: 618, endPoint y: 228, distance: 27.8
click at [618, 228] on div at bounding box center [666, 240] width 1332 height 1384
drag, startPoint x: 662, startPoint y: 198, endPoint x: 670, endPoint y: 238, distance: 40.7
click at [670, 238] on div at bounding box center [666, 240] width 1332 height 1384
drag, startPoint x: 729, startPoint y: 180, endPoint x: 735, endPoint y: 203, distance: 24.2
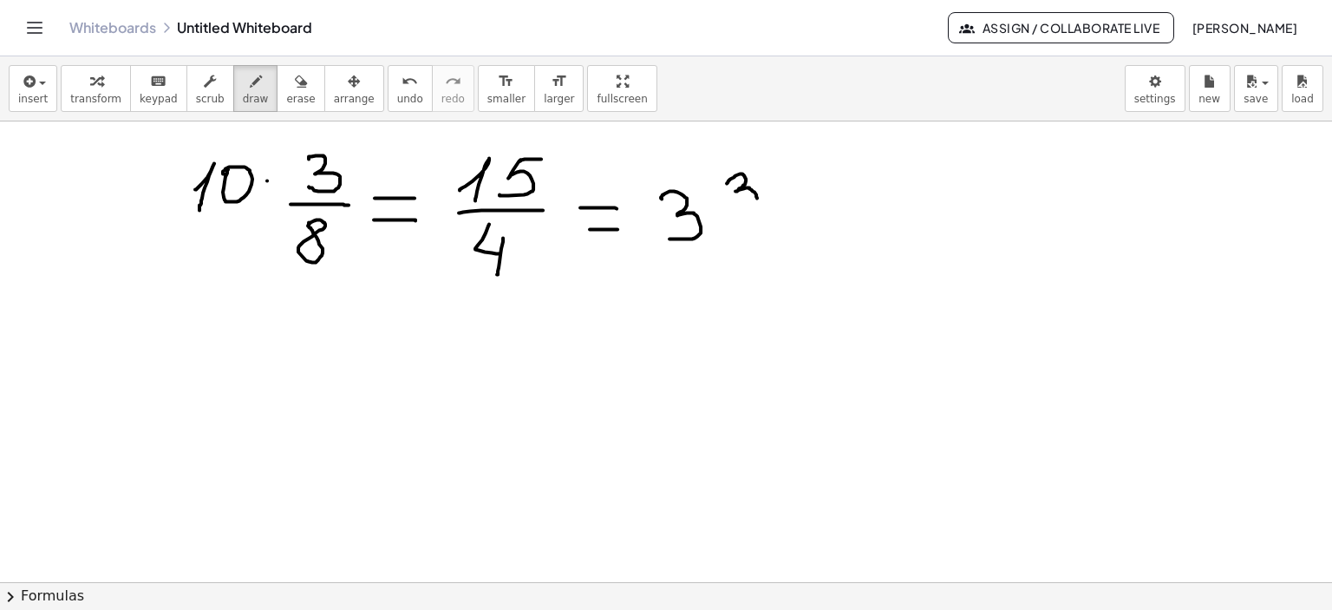
click at [736, 203] on div at bounding box center [666, 240] width 1332 height 1384
drag, startPoint x: 726, startPoint y: 222, endPoint x: 760, endPoint y: 231, distance: 34.9
click at [770, 218] on div at bounding box center [666, 240] width 1332 height 1384
drag, startPoint x: 749, startPoint y: 231, endPoint x: 760, endPoint y: 254, distance: 26.0
click at [760, 254] on div at bounding box center [666, 240] width 1332 height 1384
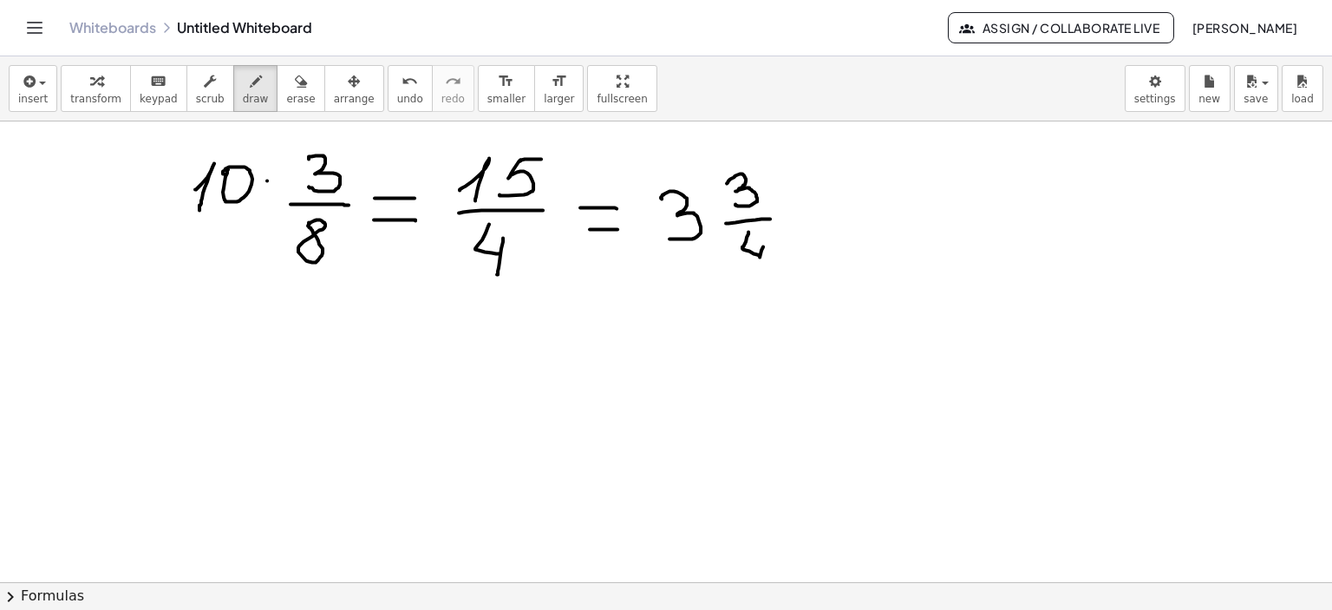
drag, startPoint x: 763, startPoint y: 245, endPoint x: 755, endPoint y: 265, distance: 21.8
click at [756, 266] on div at bounding box center [666, 240] width 1332 height 1384
